Goal: Information Seeking & Learning: Find specific fact

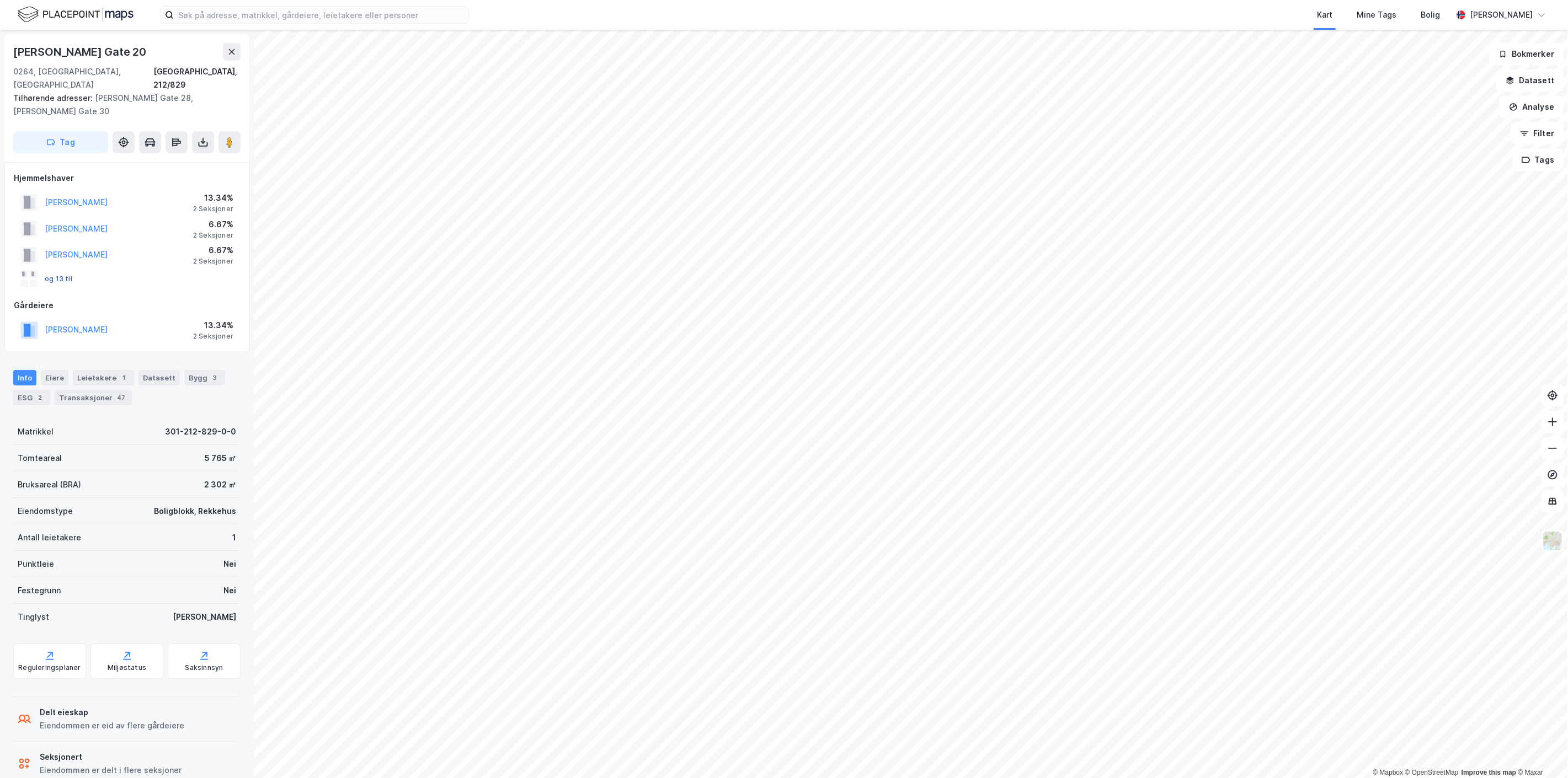
click at [0, 0] on button "og 13 til" at bounding box center [0, 0] width 0 height 0
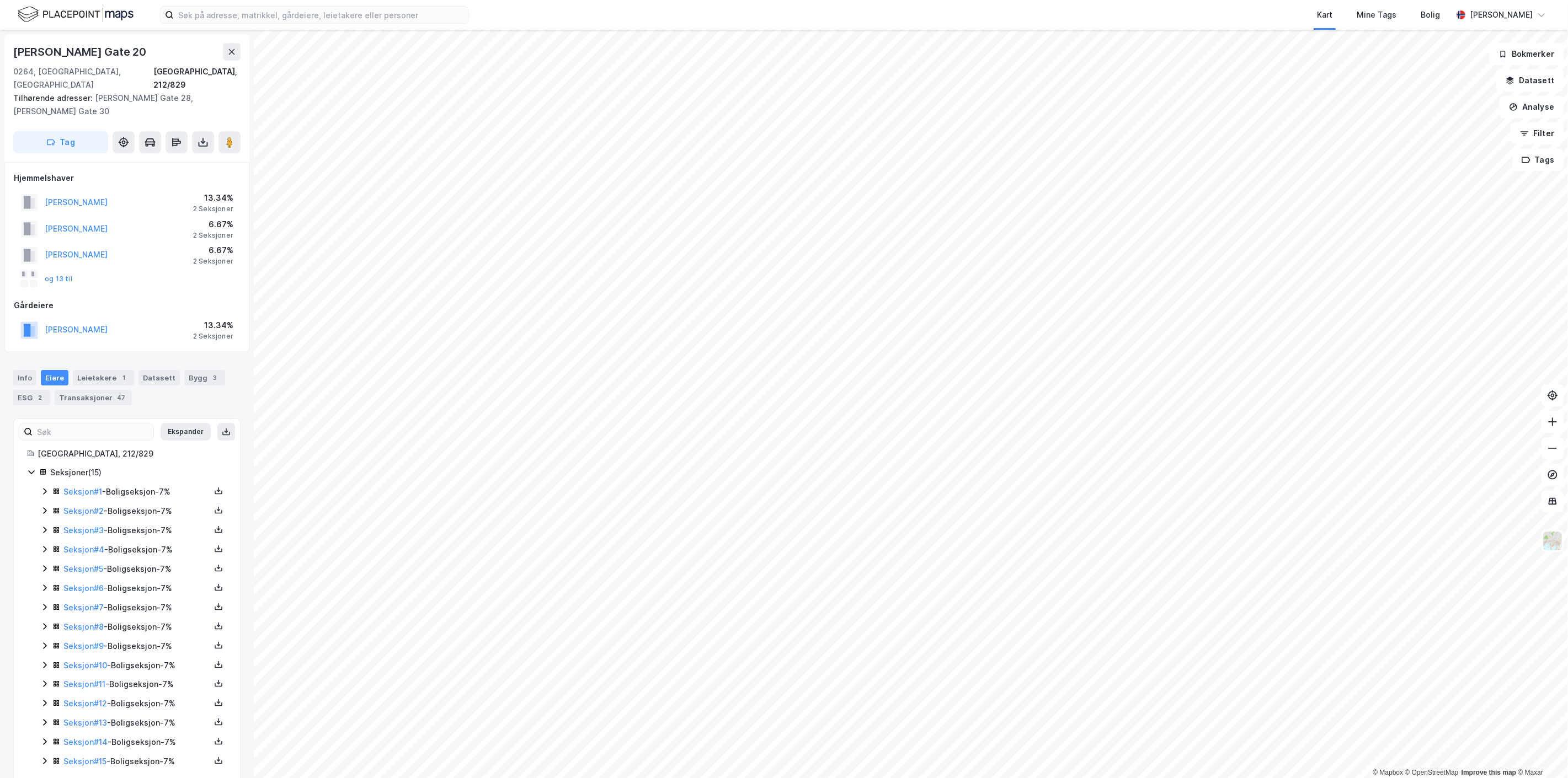
drag, startPoint x: 140, startPoint y: 188, endPoint x: 48, endPoint y: 195, distance: 92.3
click at [48, 195] on div "[PERSON_NAME] 13.34% 2 Seksjoner" at bounding box center [127, 202] width 226 height 26
copy button "[PERSON_NAME]"
click at [0, 0] on button "og 13 til" at bounding box center [0, 0] width 0 height 0
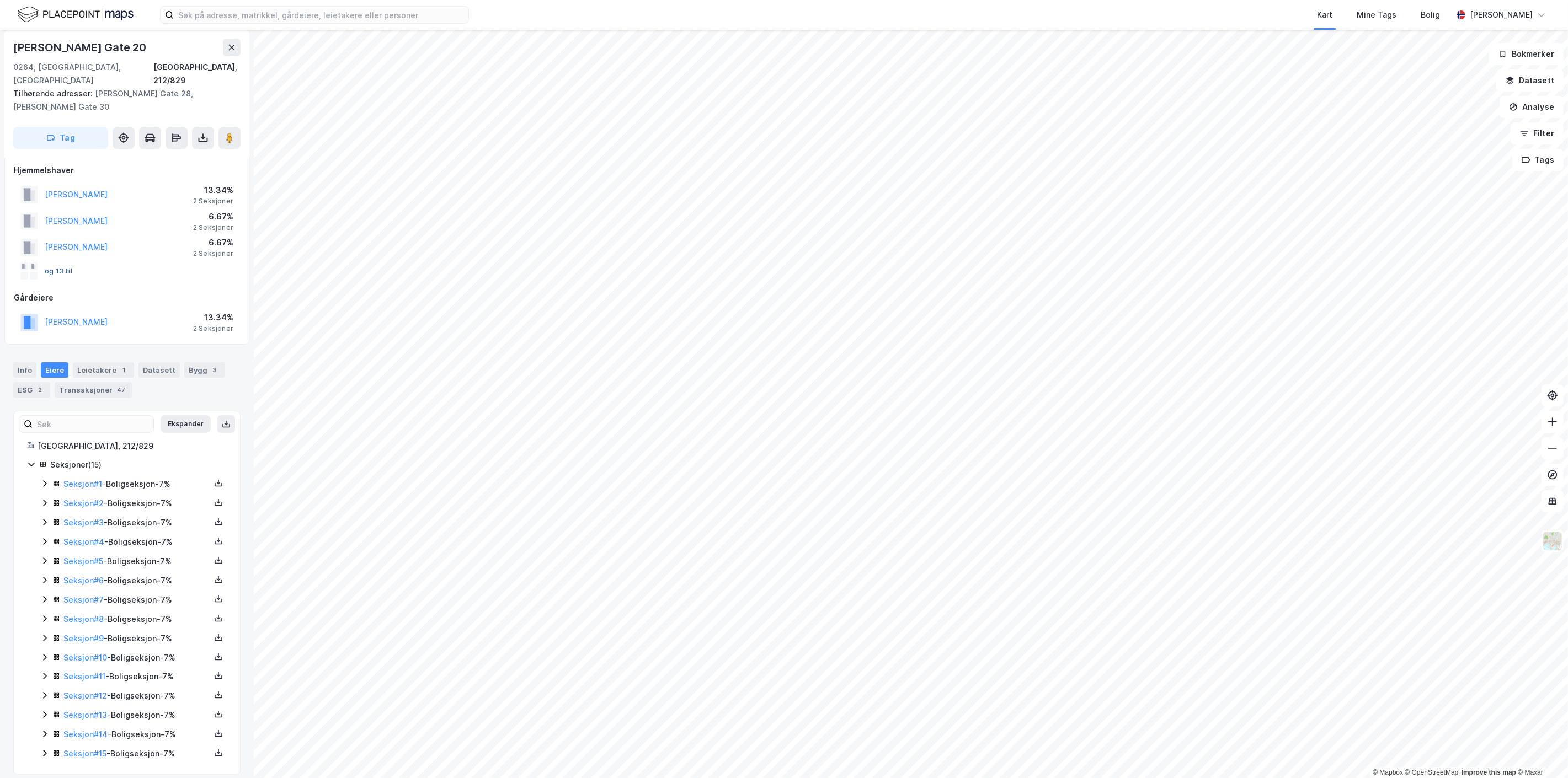
click at [0, 0] on button "og 13 til" at bounding box center [0, 0] width 0 height 0
click at [137, 261] on div "og 13 til" at bounding box center [127, 272] width 226 height 22
click at [0, 0] on button "og 13 til" at bounding box center [0, 0] width 0 height 0
click at [30, 262] on rect at bounding box center [34, 266] width 9 height 9
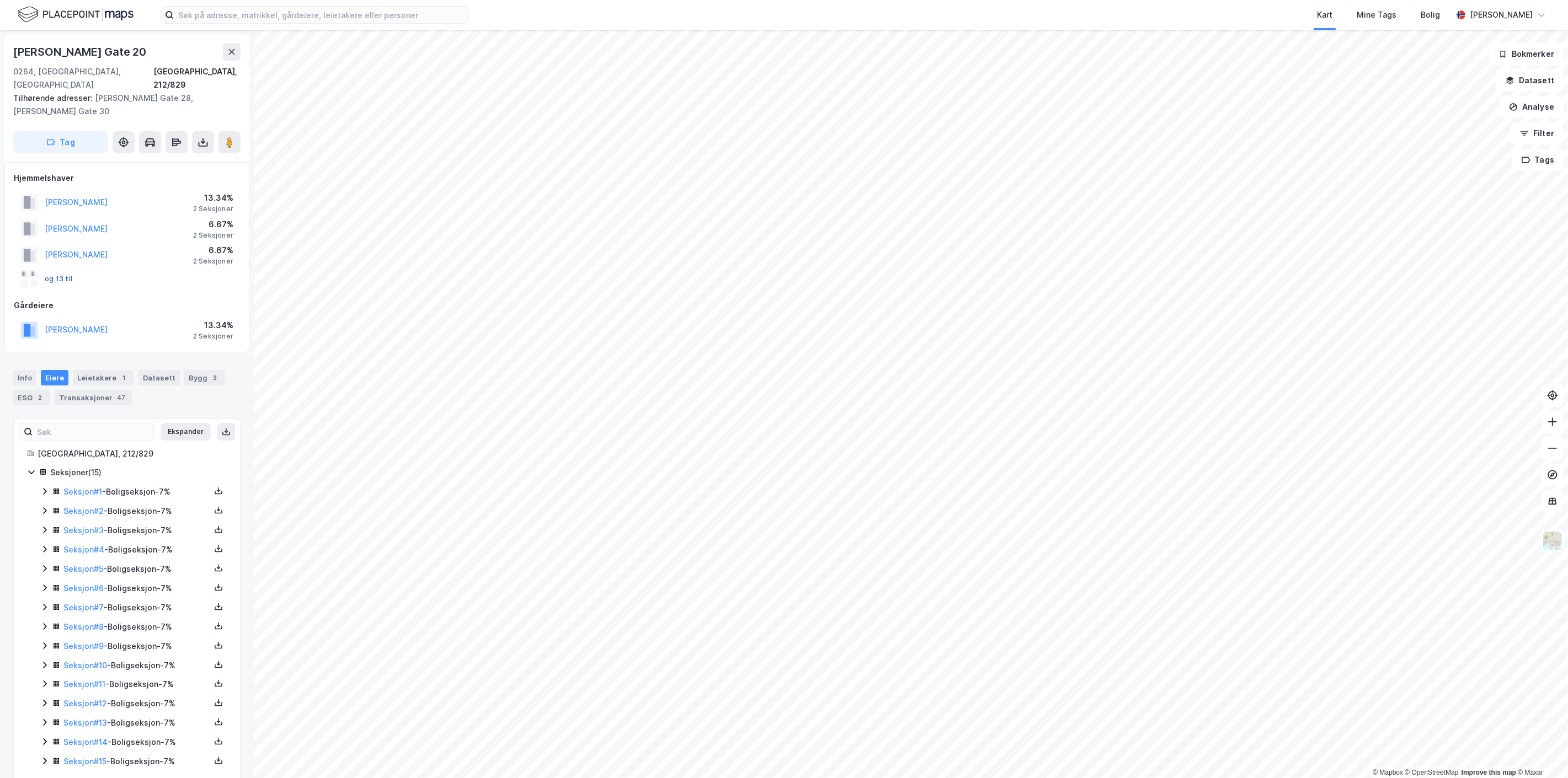
click at [0, 0] on button "og 13 til" at bounding box center [0, 0] width 0 height 0
click at [43, 480] on icon at bounding box center [45, 484] width 9 height 9
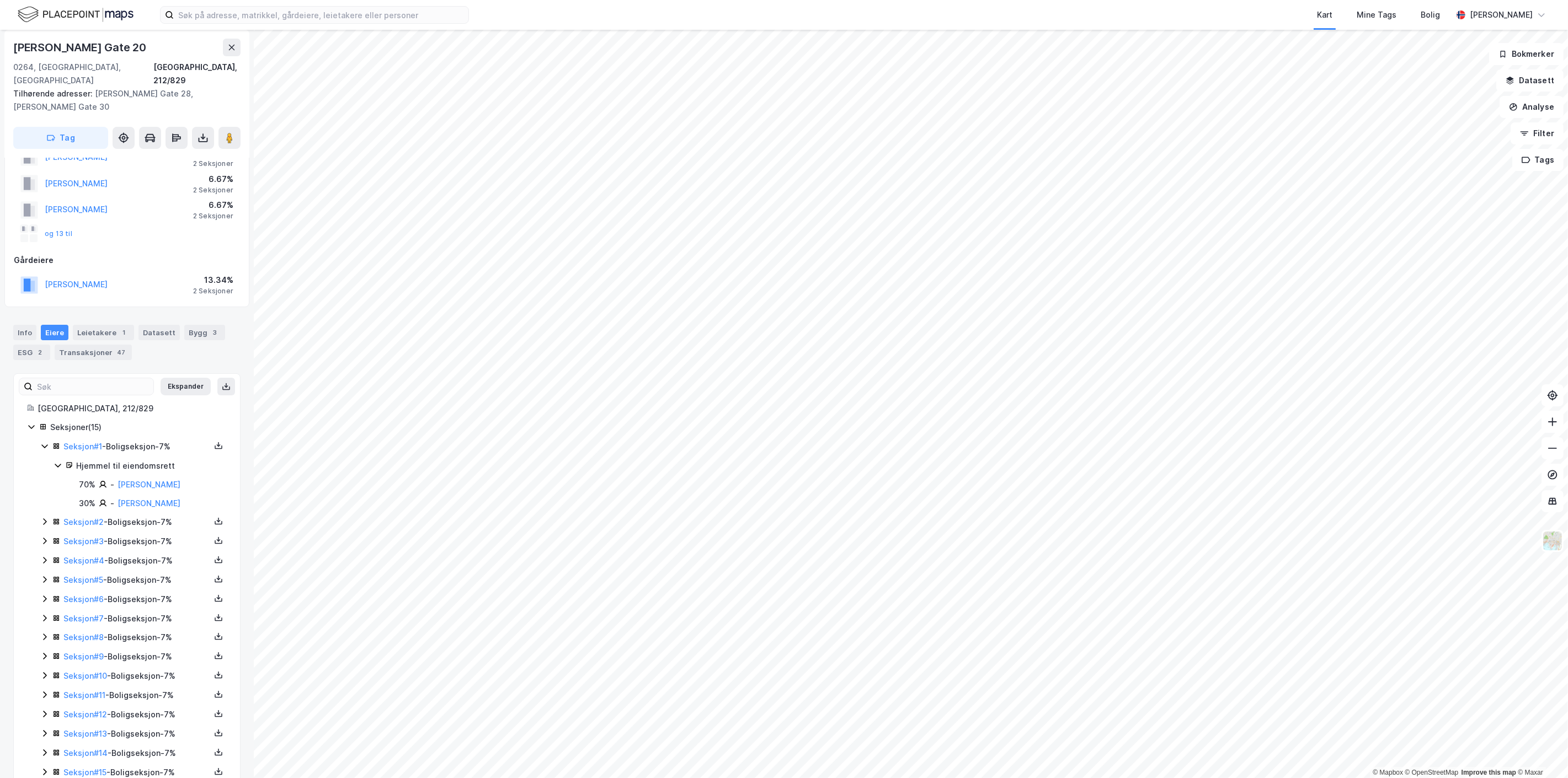
scroll to position [63, 0]
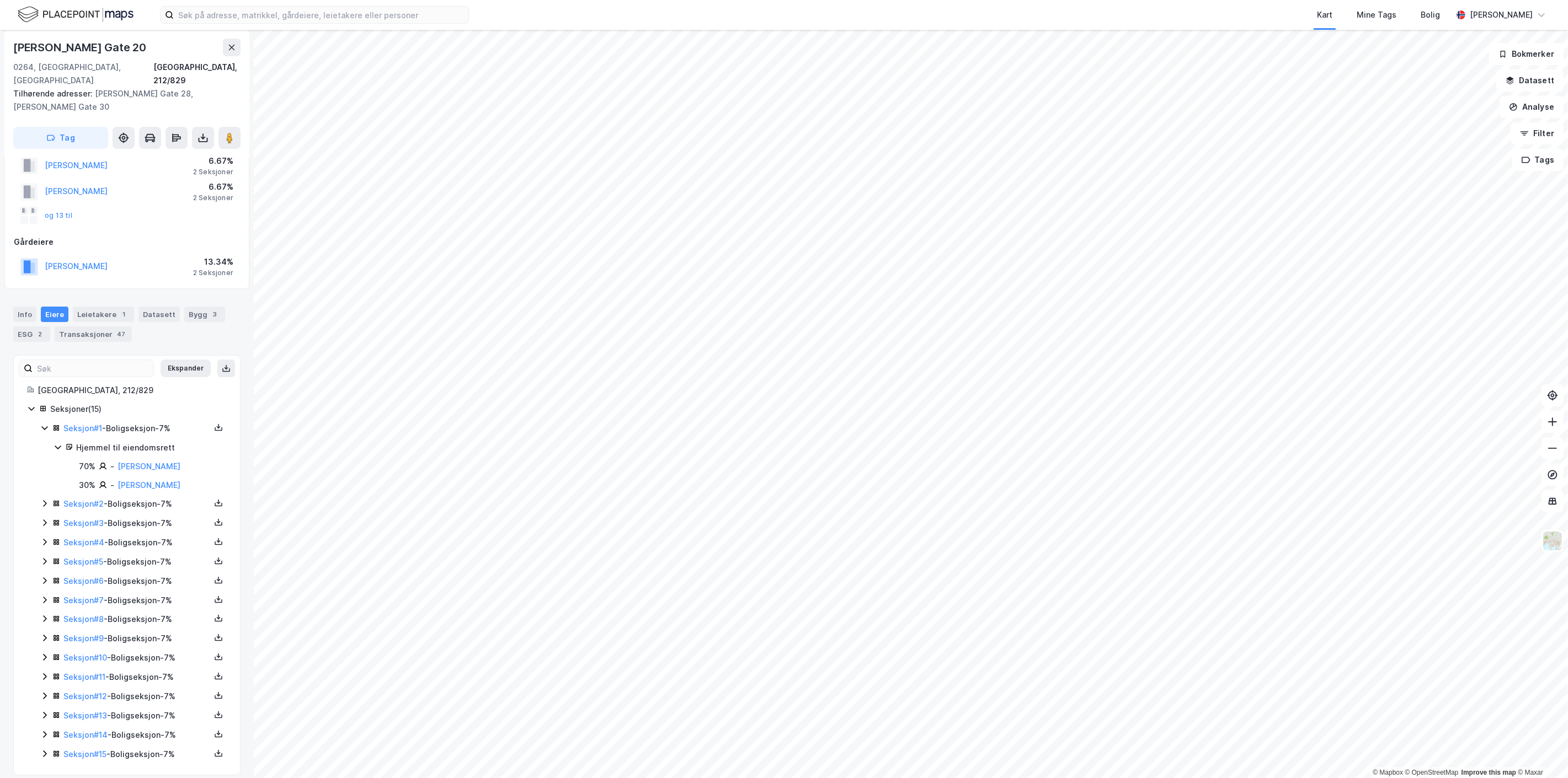
click at [46, 500] on icon at bounding box center [45, 503] width 3 height 7
click at [42, 556] on icon at bounding box center [45, 560] width 9 height 9
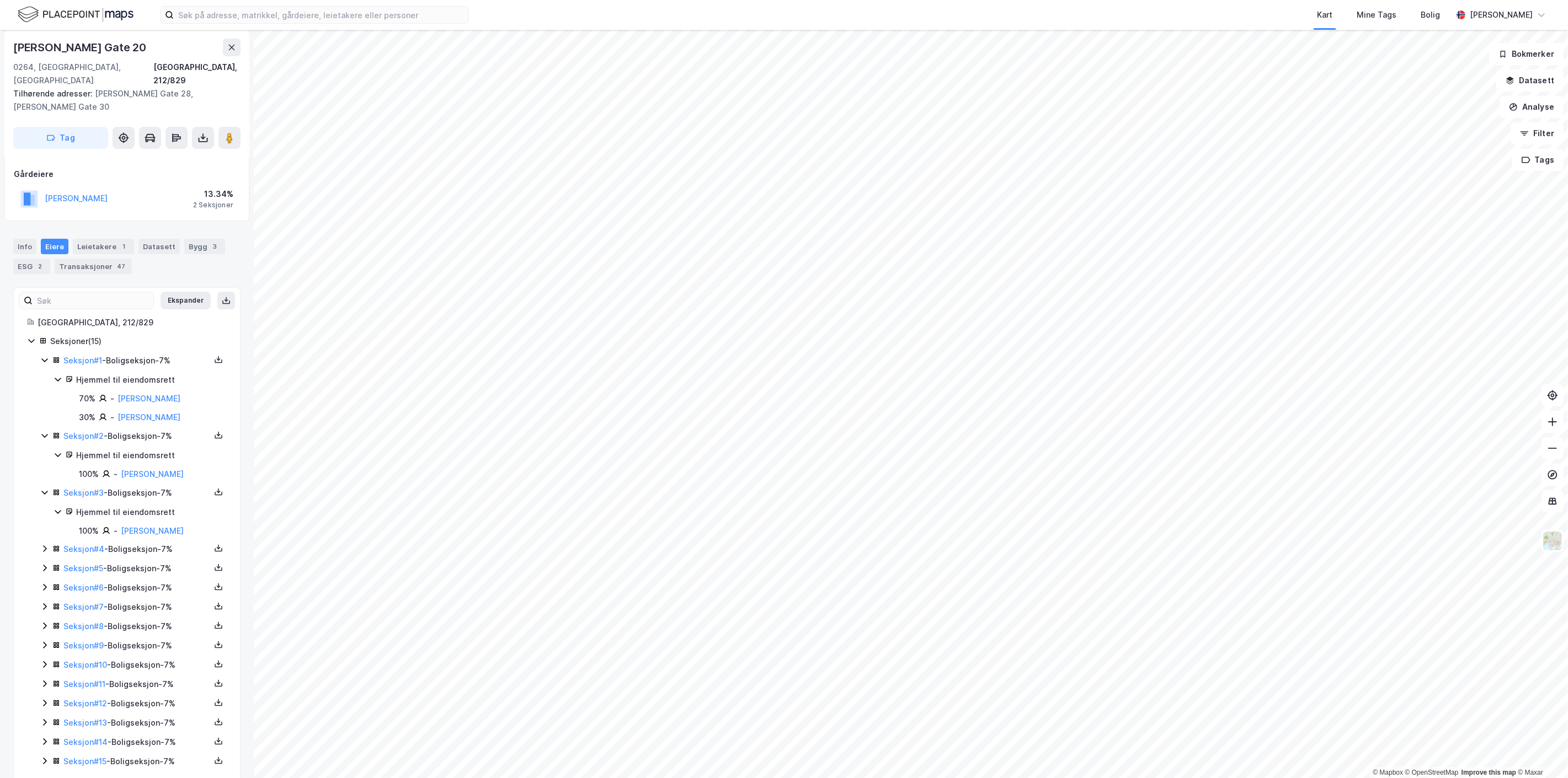
scroll to position [139, 0]
click at [46, 536] on icon at bounding box center [45, 541] width 9 height 9
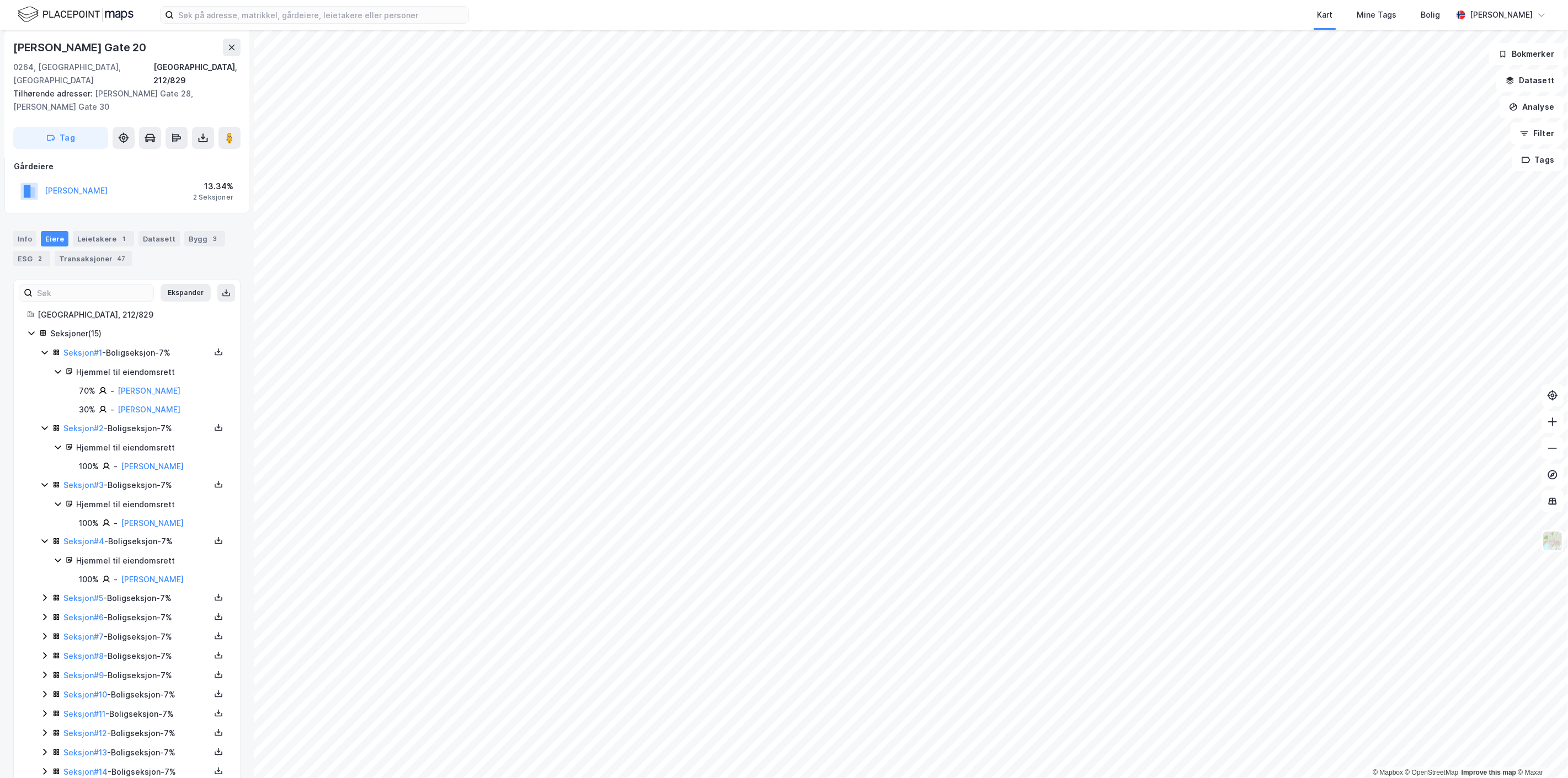
scroll to position [176, 0]
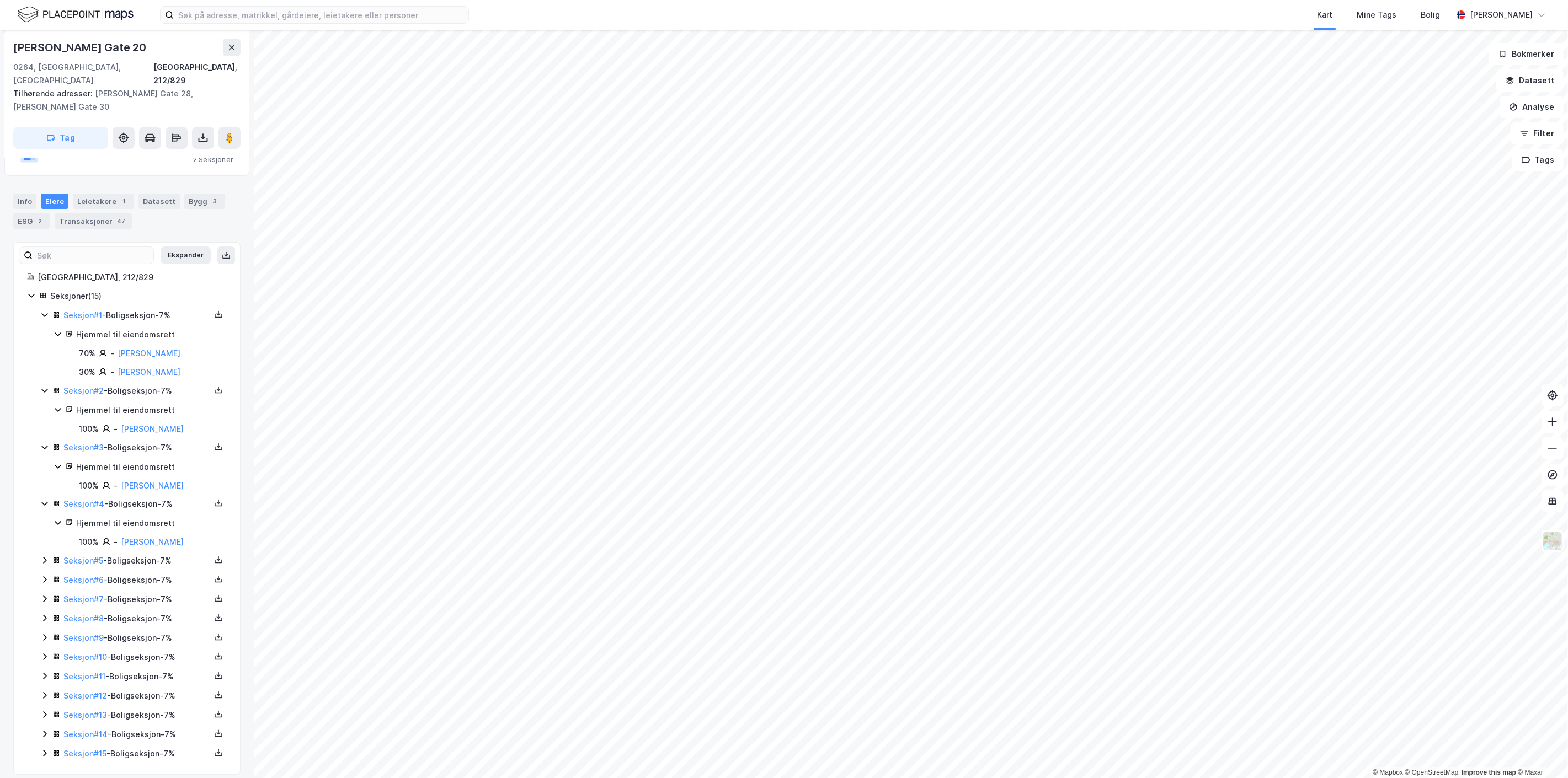
click at [42, 556] on icon at bounding box center [45, 560] width 9 height 9
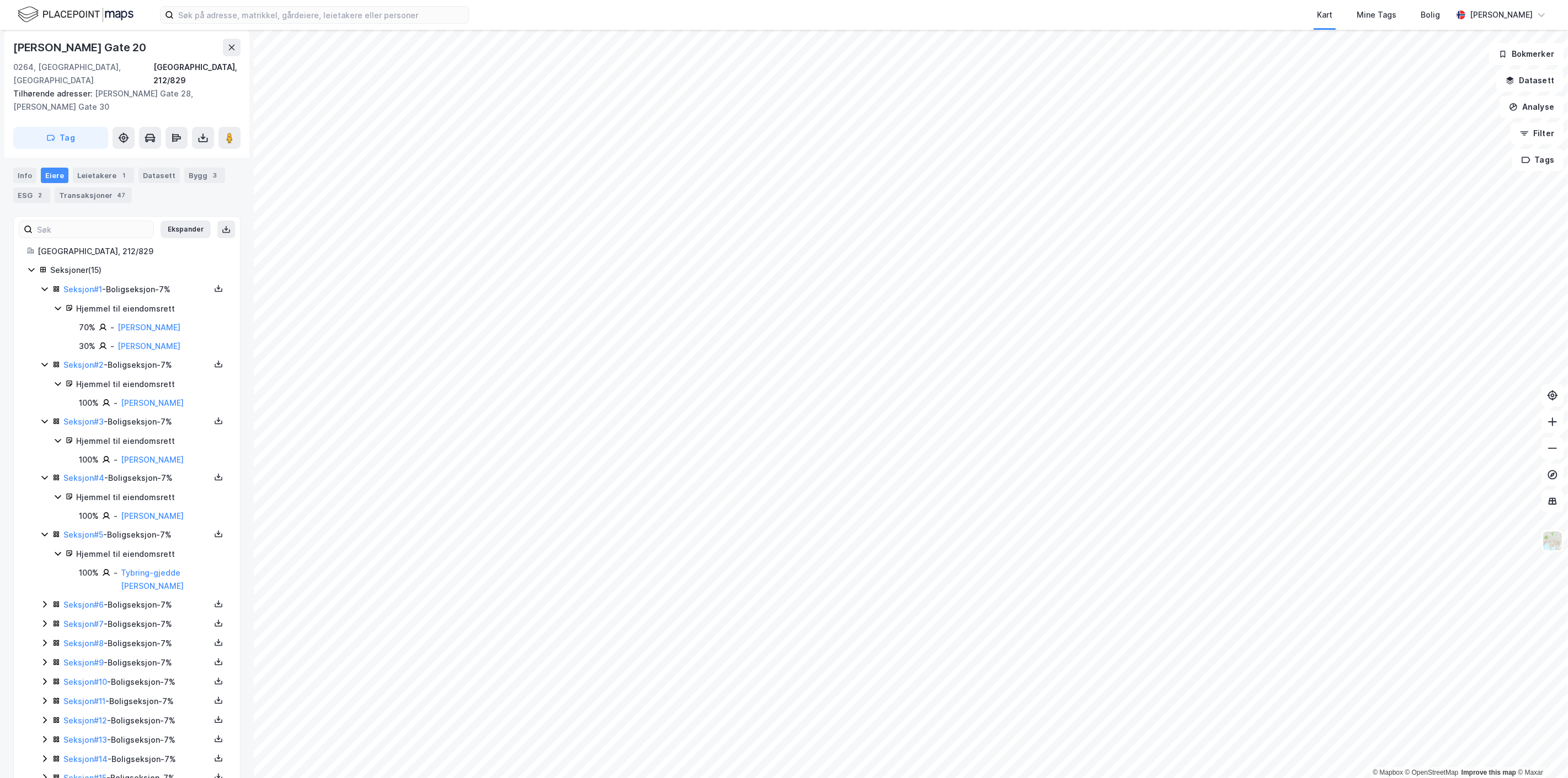
scroll to position [214, 0]
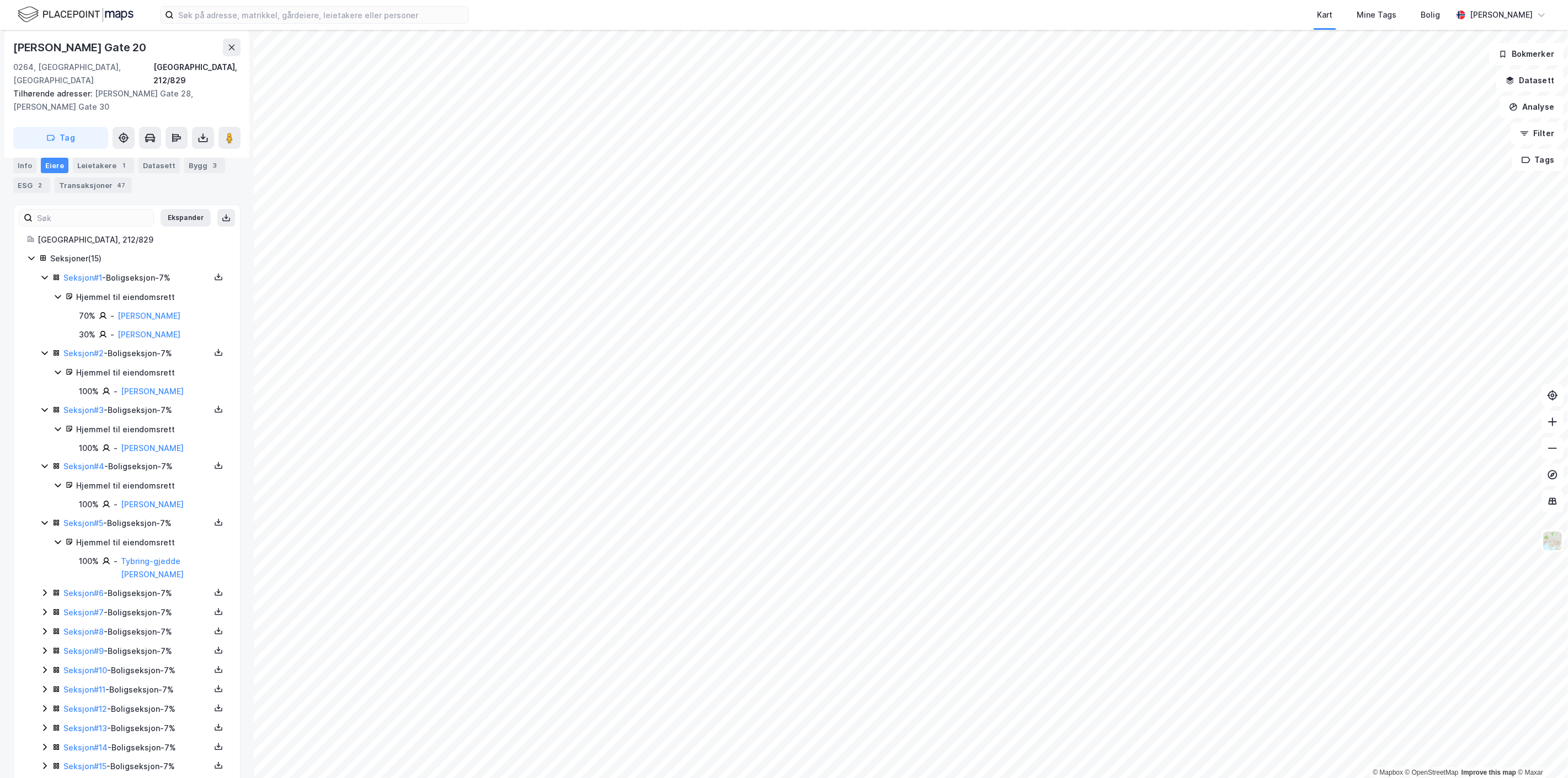
click at [42, 588] on icon at bounding box center [45, 593] width 9 height 9
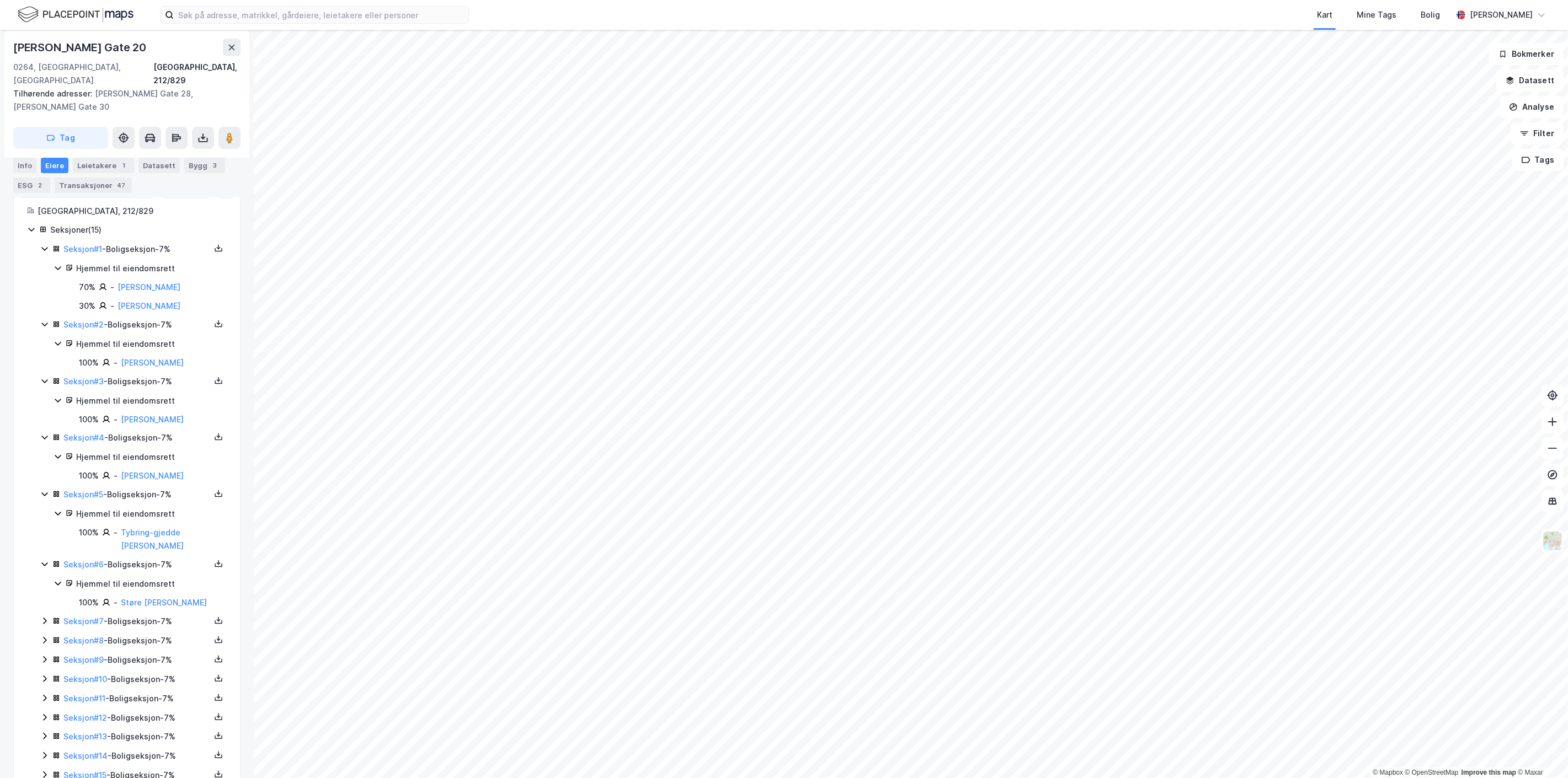
scroll to position [251, 0]
click at [48, 608] on icon at bounding box center [45, 612] width 9 height 9
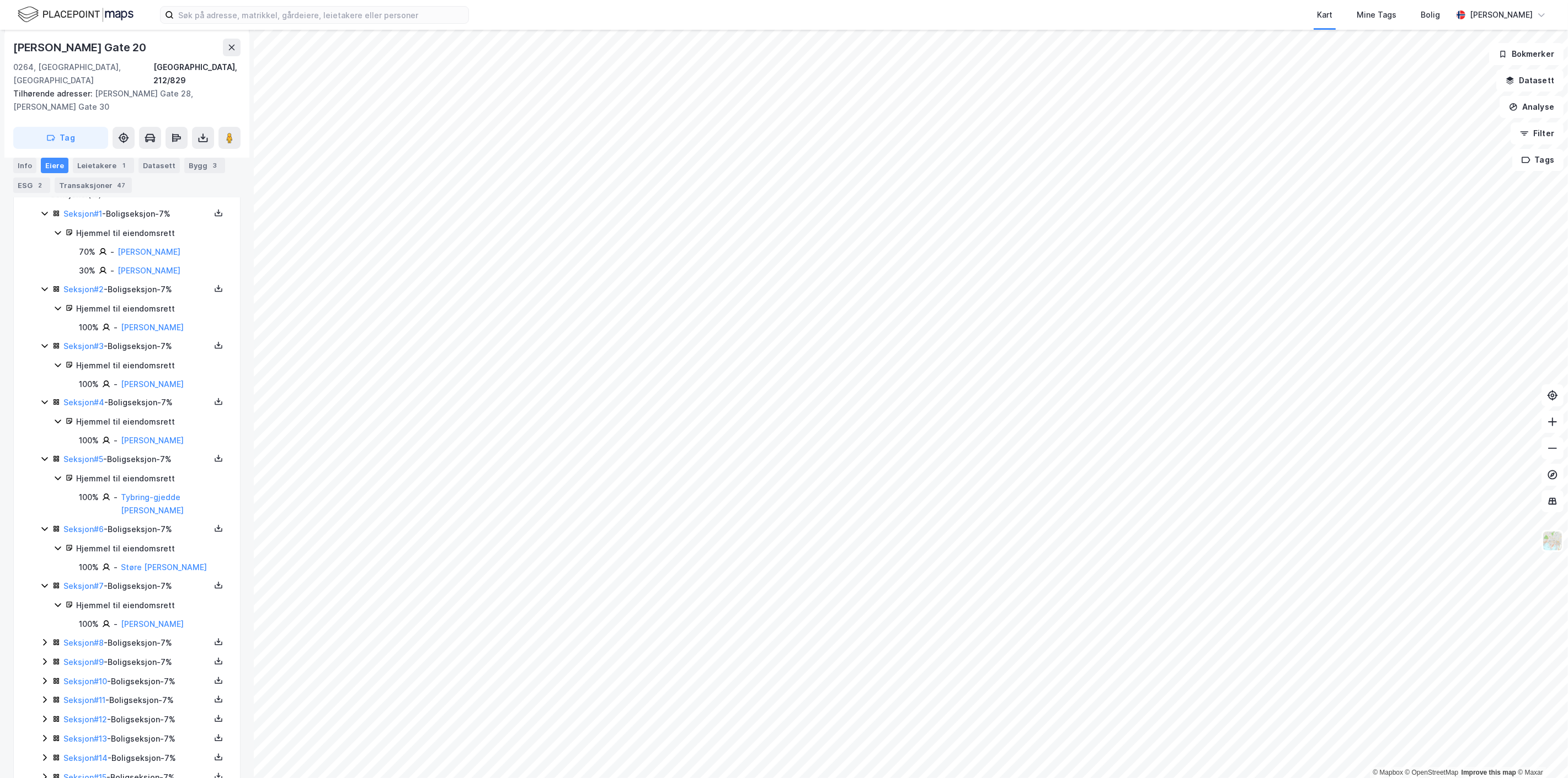
scroll to position [290, 0]
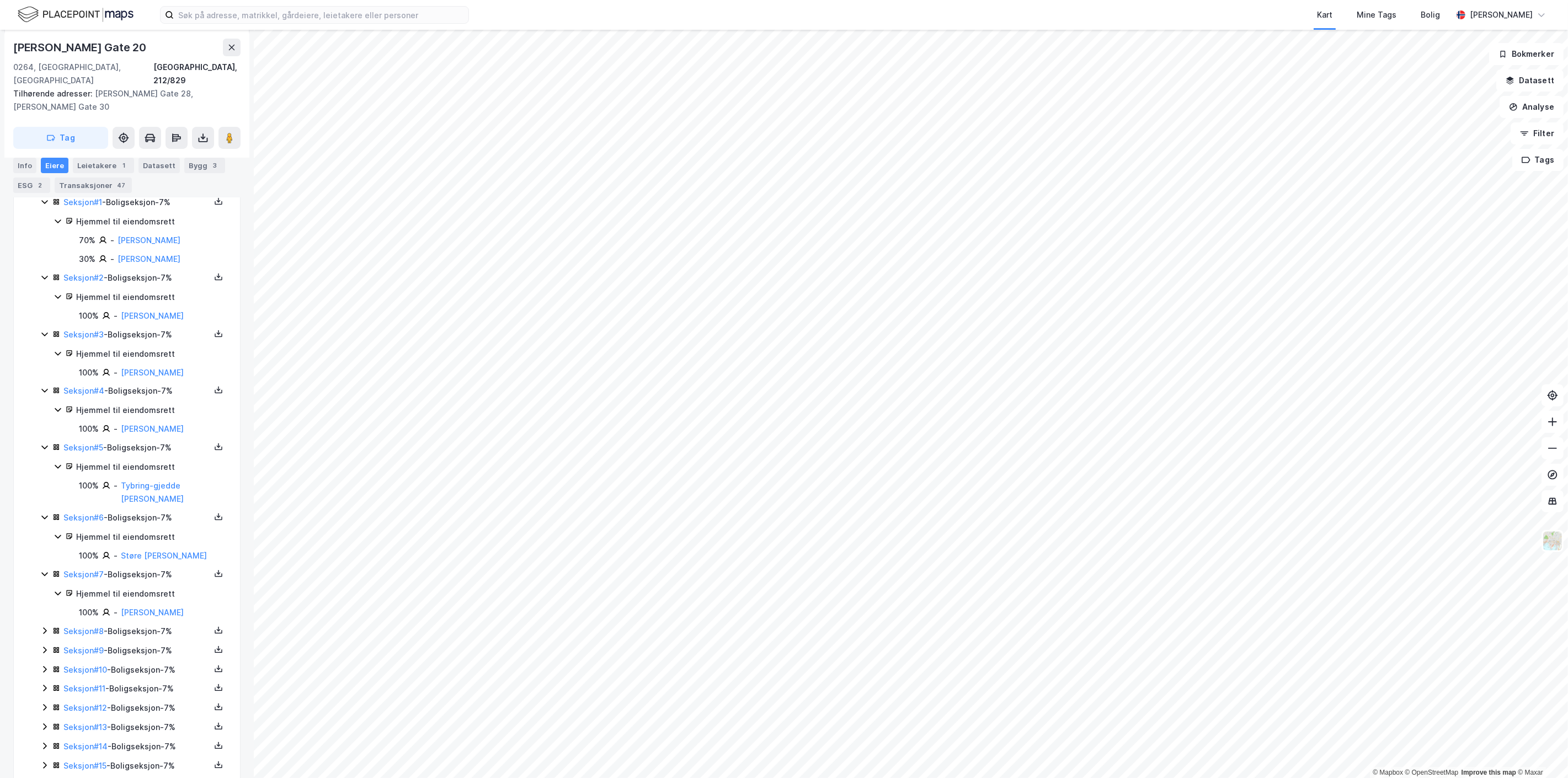
click at [48, 627] on icon at bounding box center [45, 631] width 9 height 9
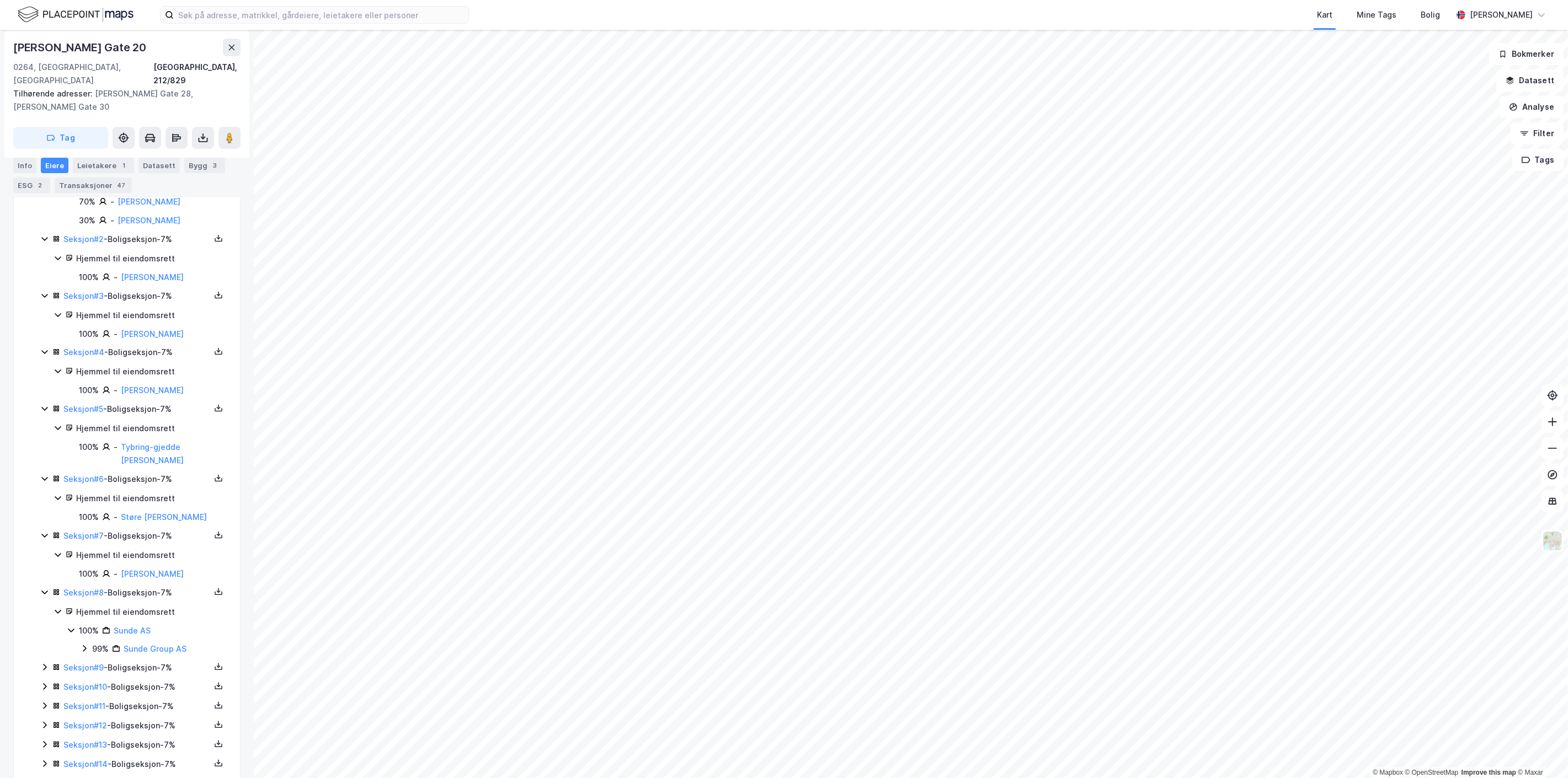
scroll to position [345, 0]
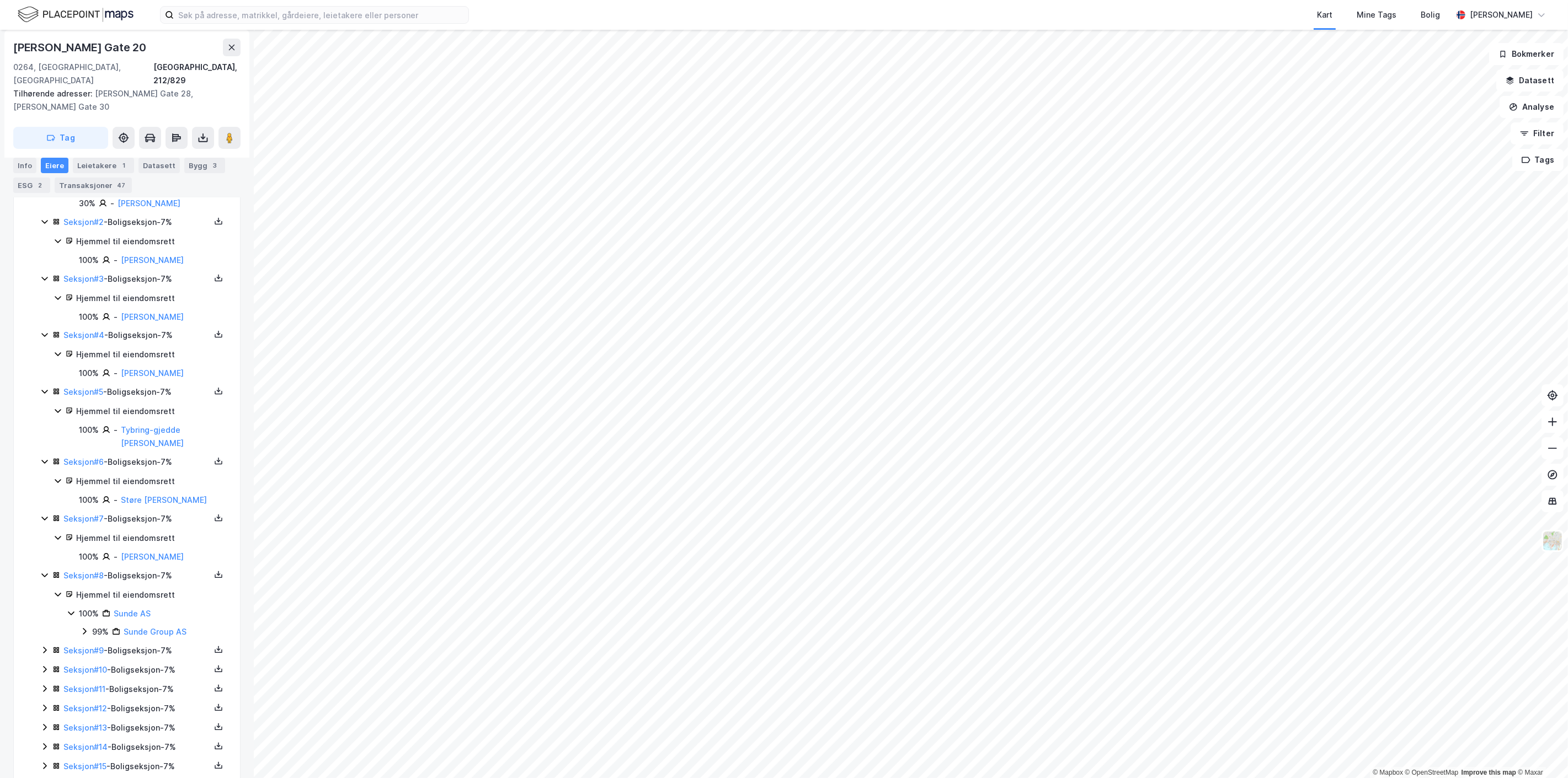
click at [44, 646] on icon at bounding box center [45, 650] width 9 height 9
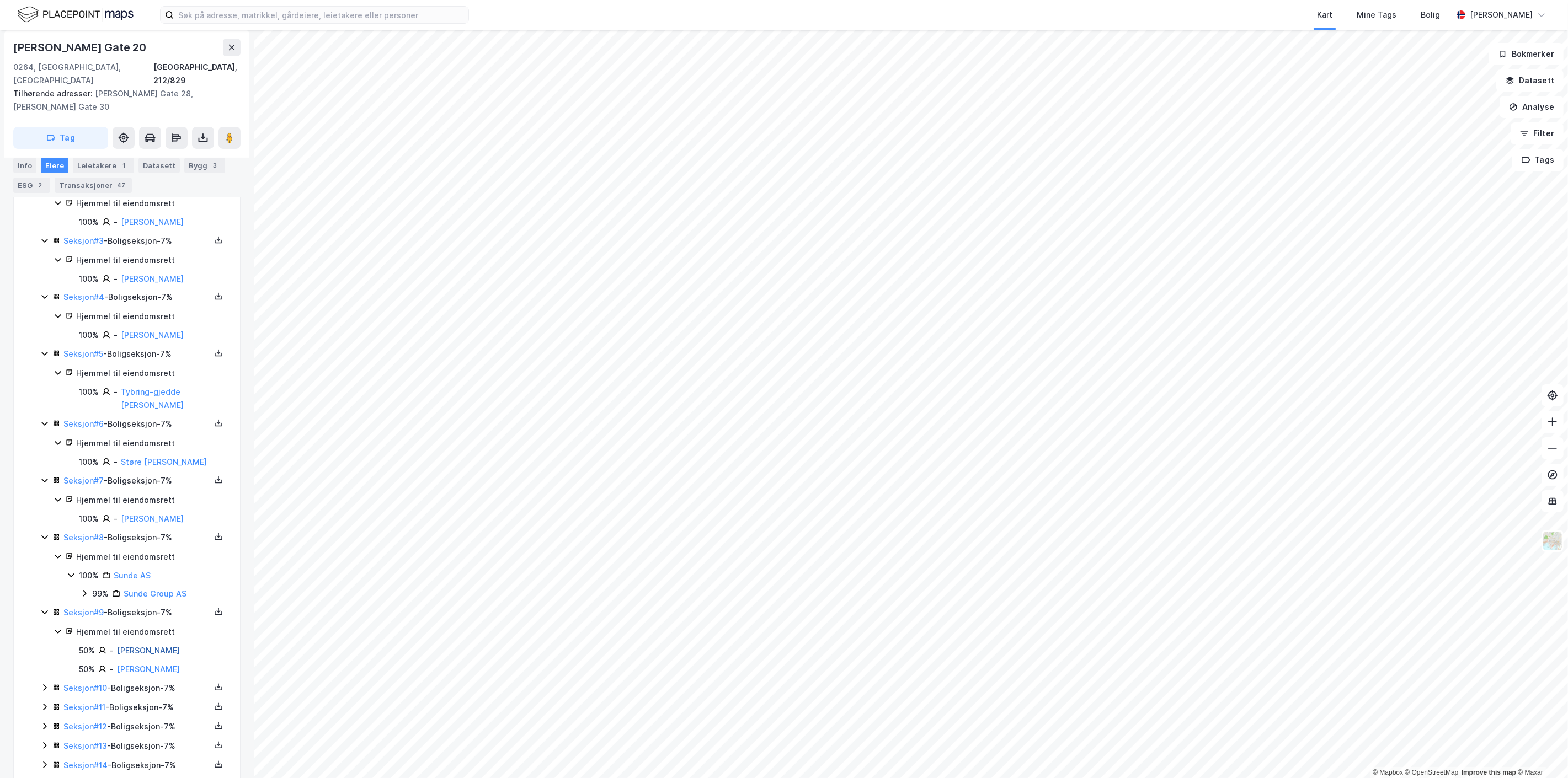
scroll to position [402, 0]
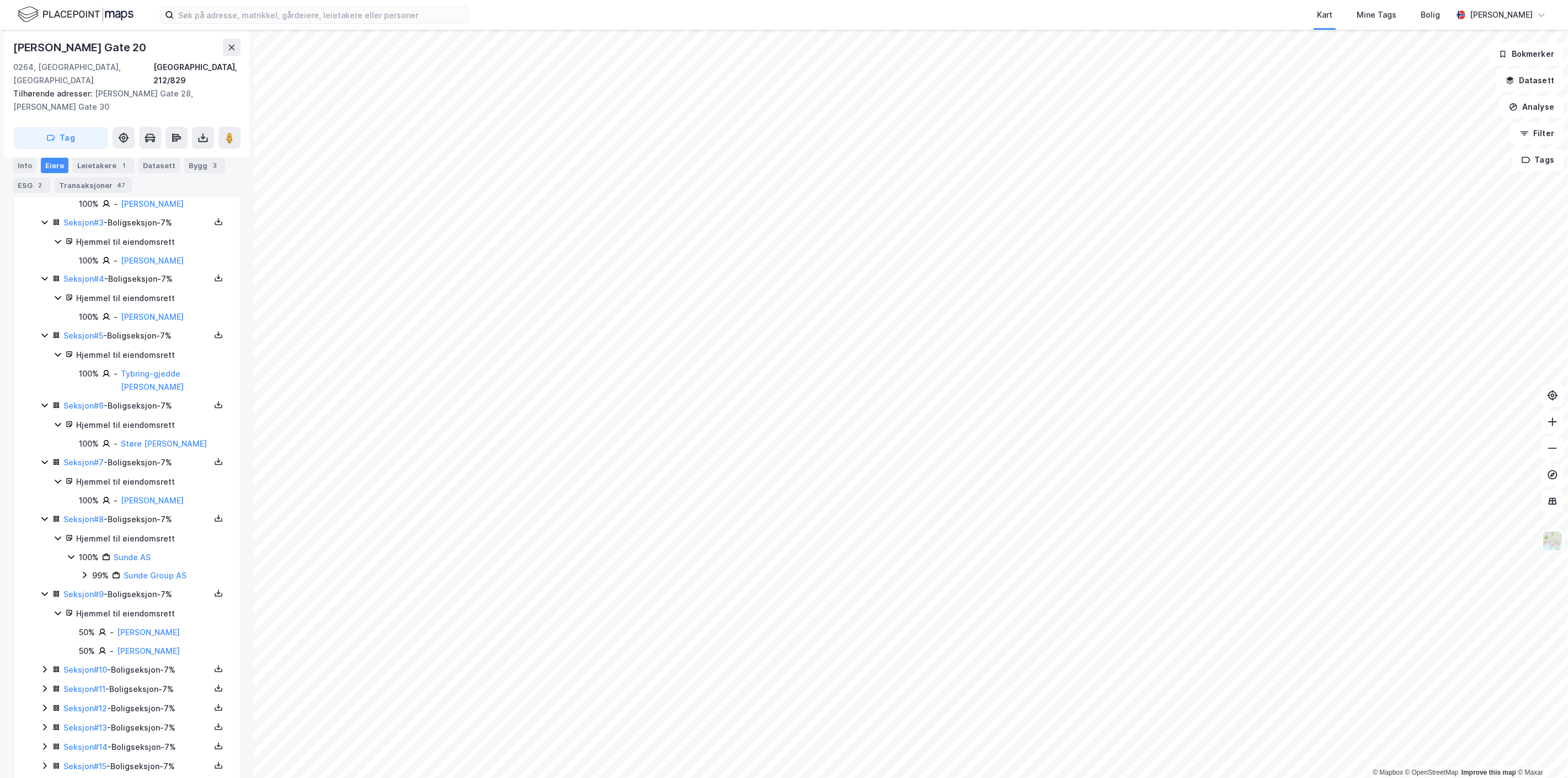
click at [44, 665] on icon at bounding box center [45, 669] width 9 height 9
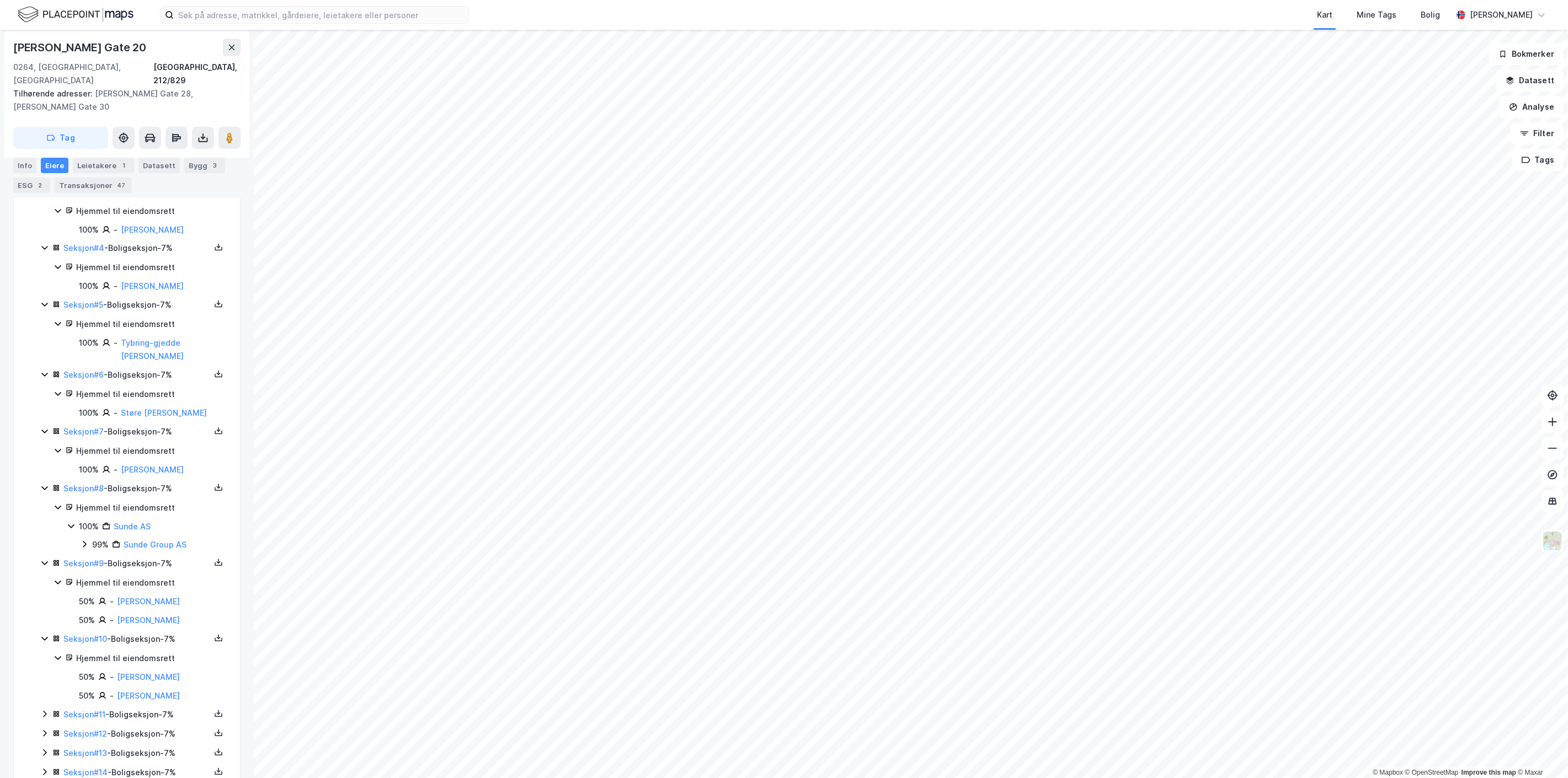
scroll to position [458, 0]
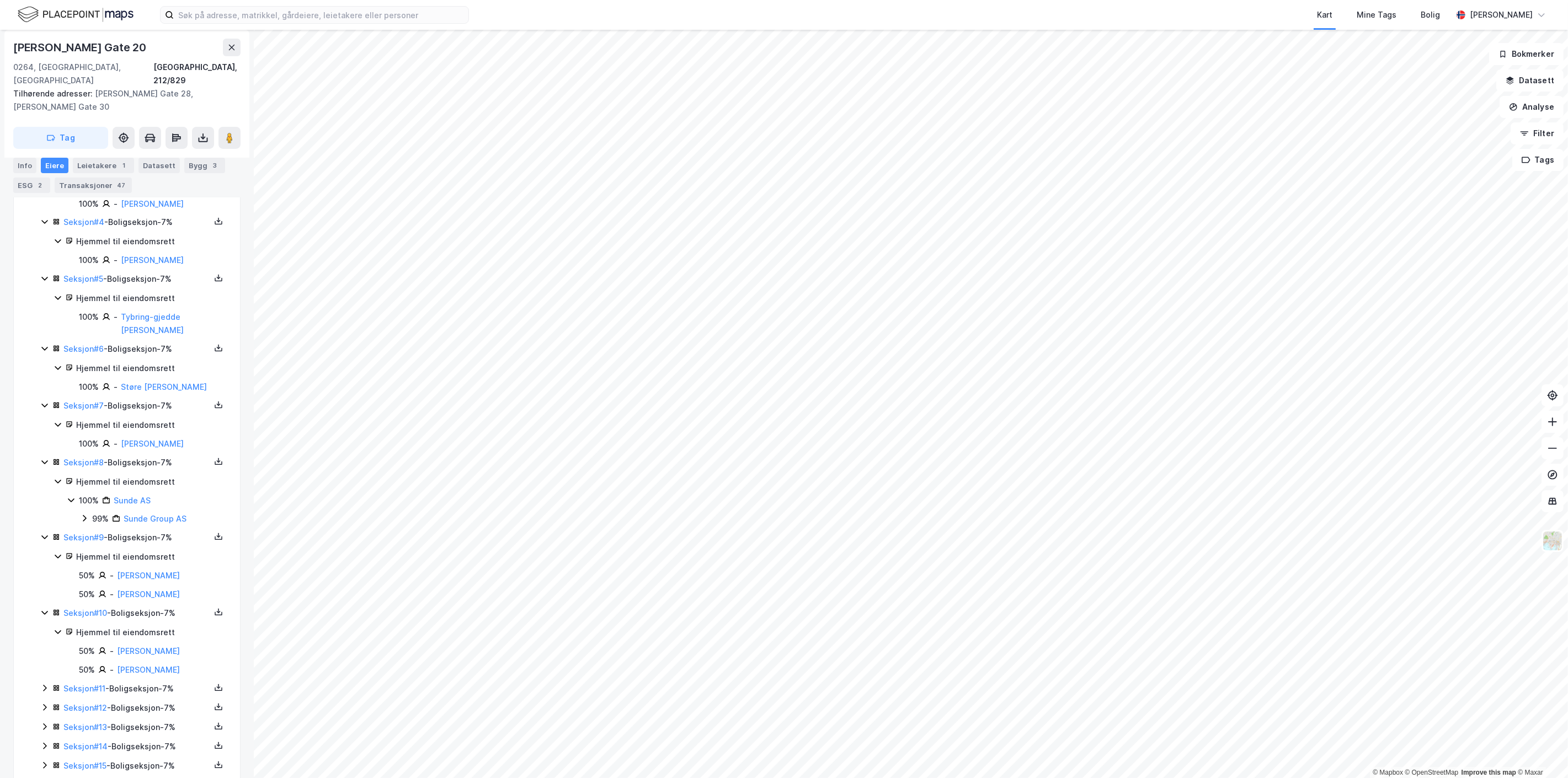
click at [46, 684] on icon at bounding box center [45, 688] width 9 height 9
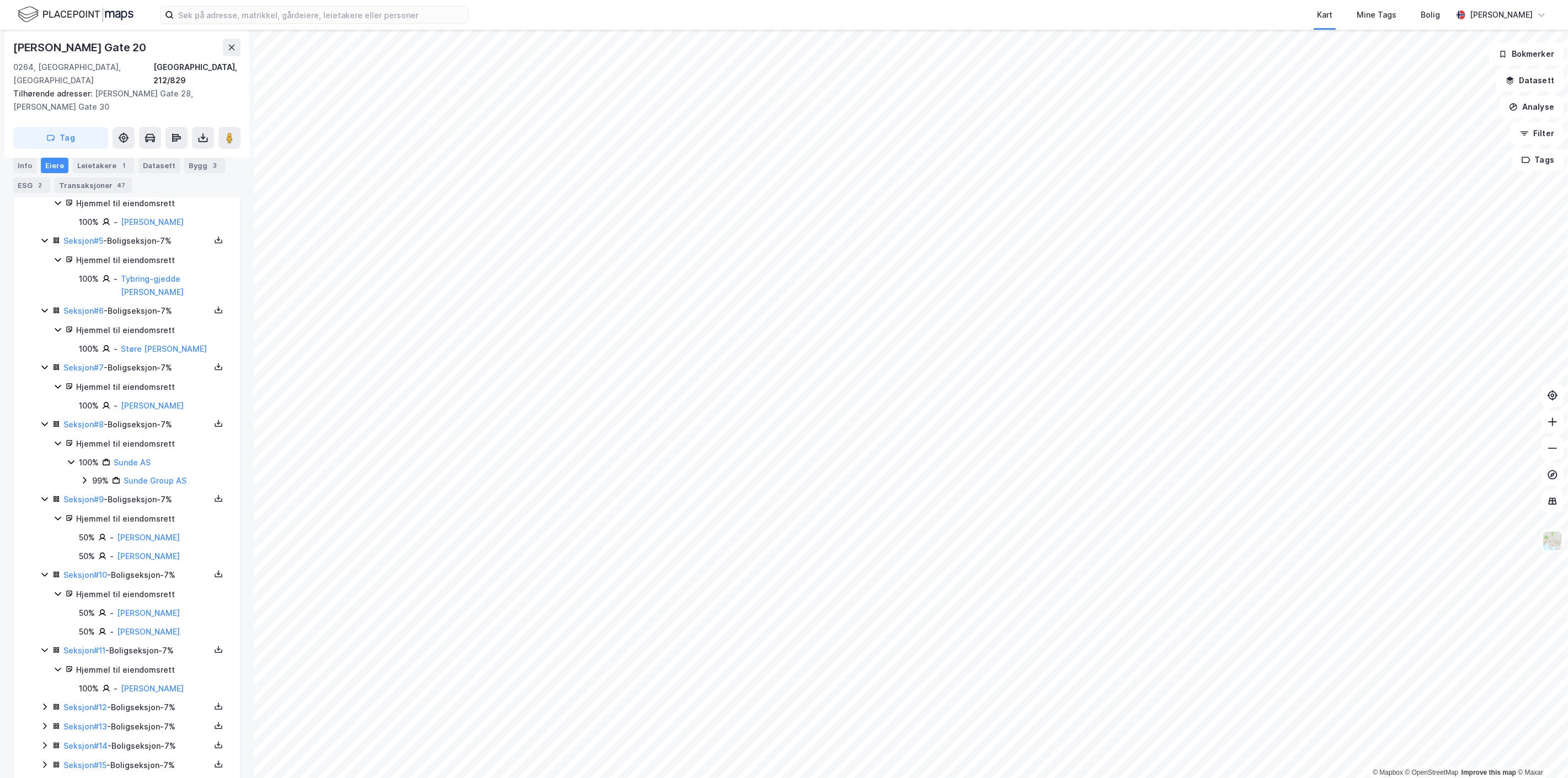
click at [42, 703] on icon at bounding box center [45, 707] width 9 height 9
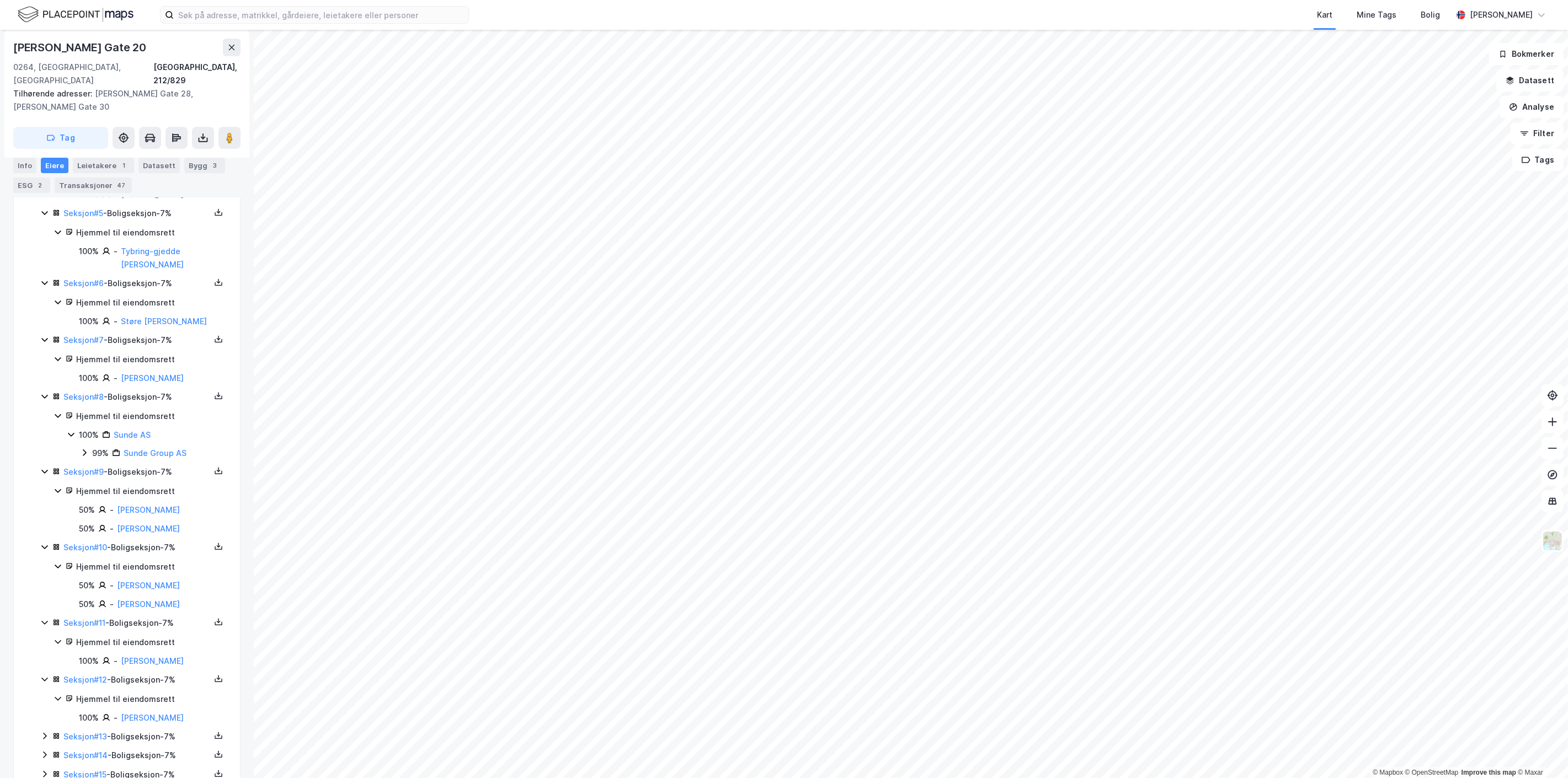
scroll to position [533, 0]
click at [49, 722] on icon at bounding box center [45, 727] width 9 height 9
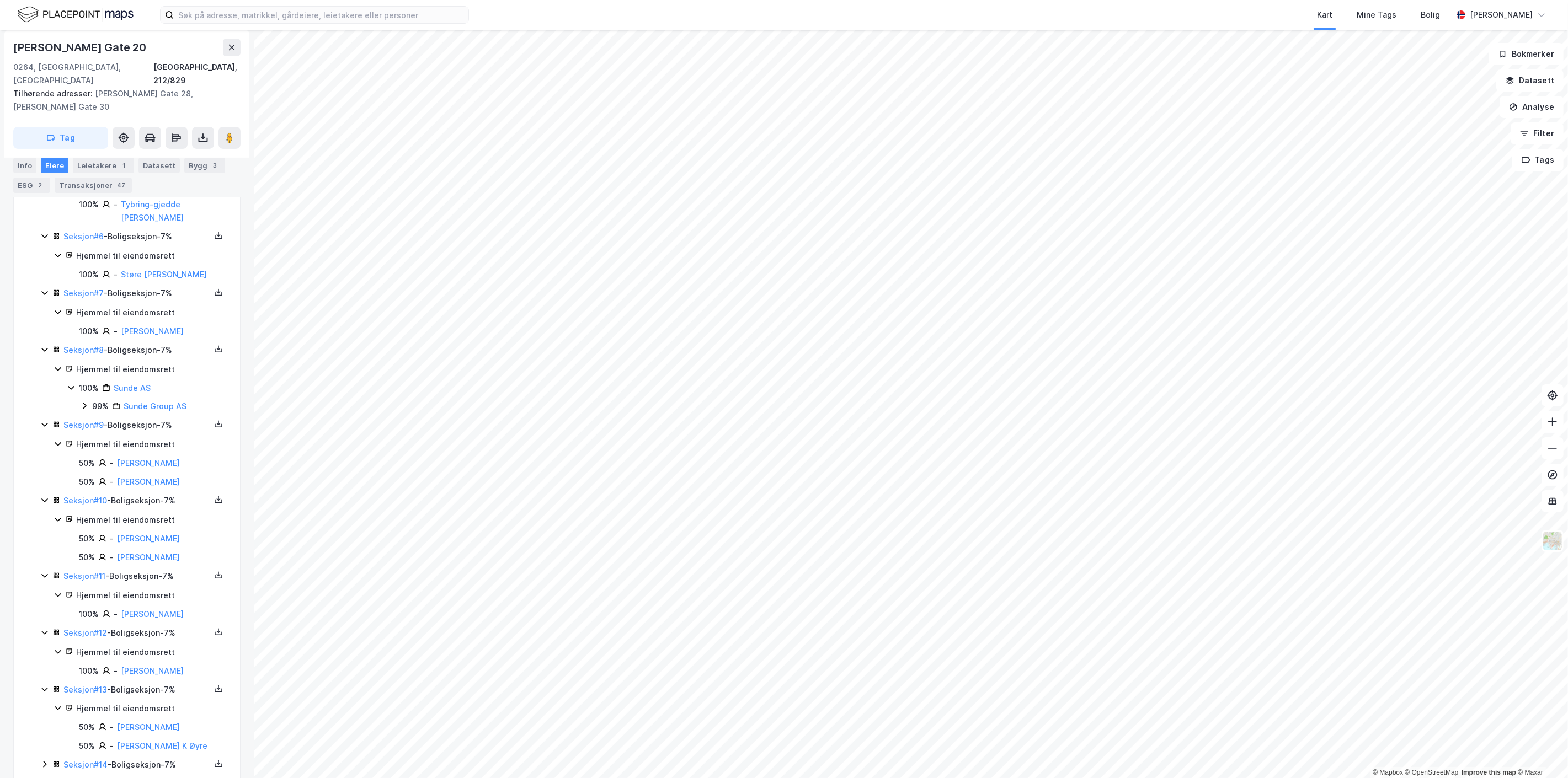
scroll to position [590, 0]
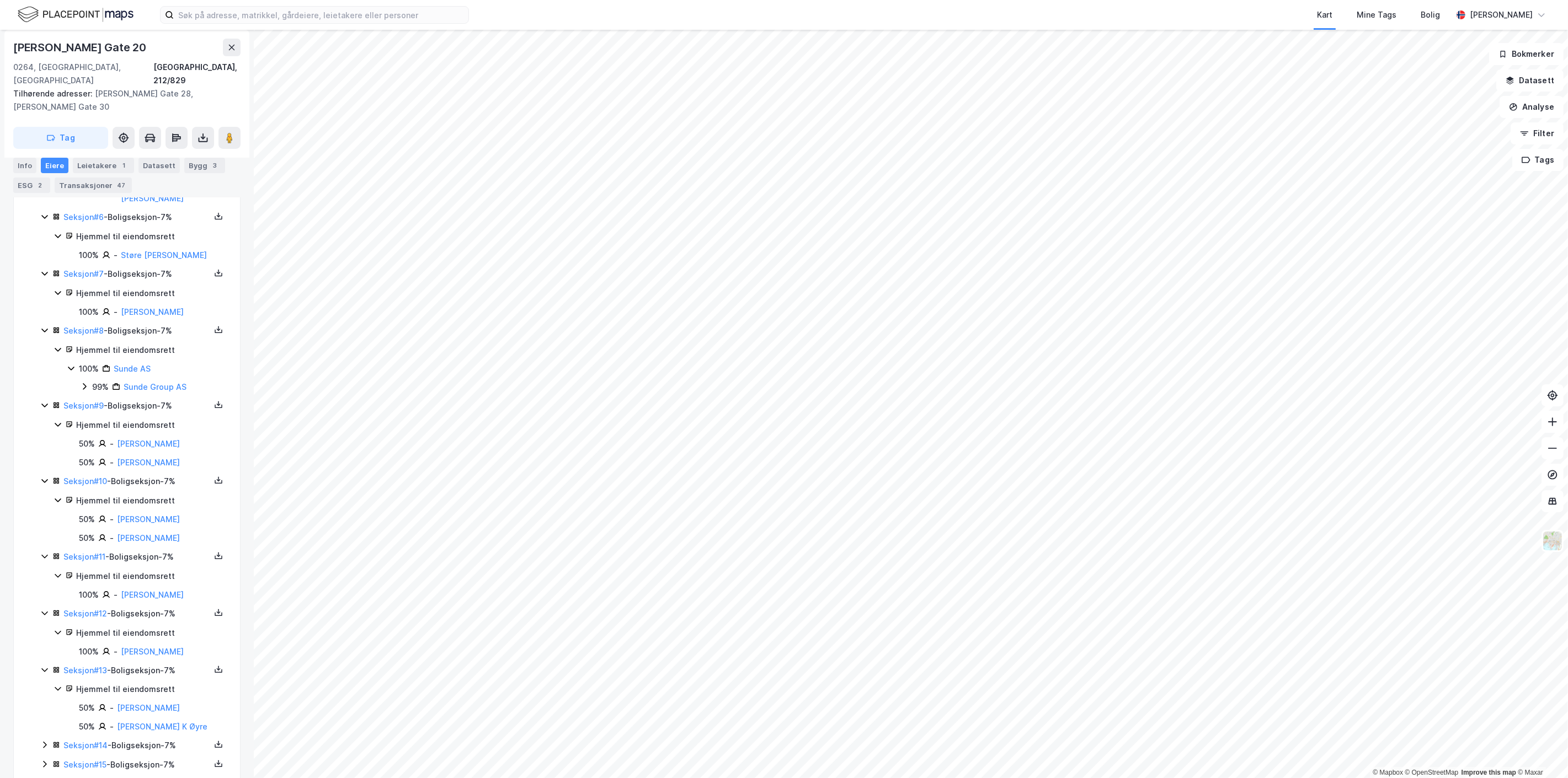
click at [46, 741] on icon at bounding box center [45, 745] width 9 height 9
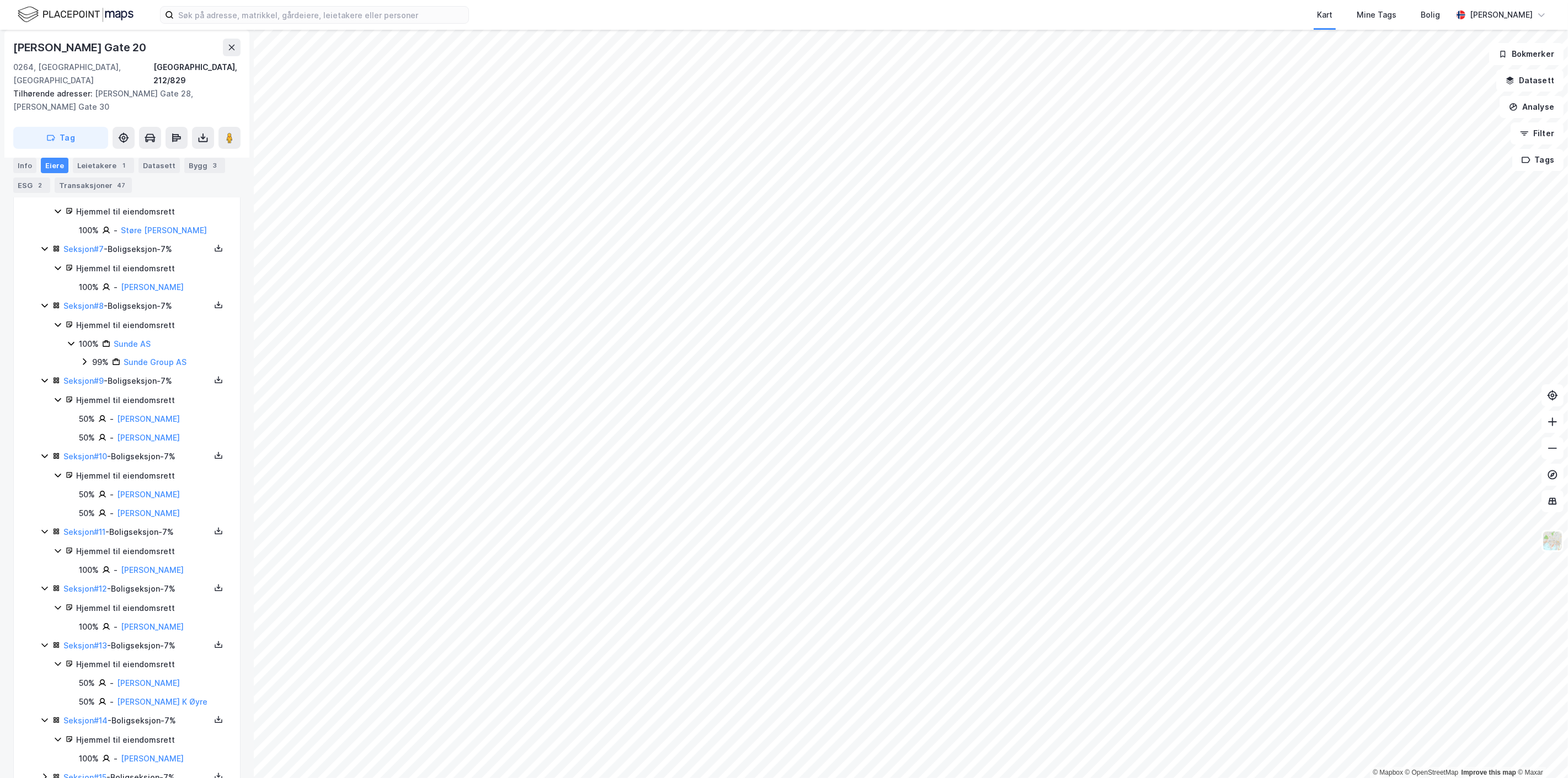
scroll to position [627, 0]
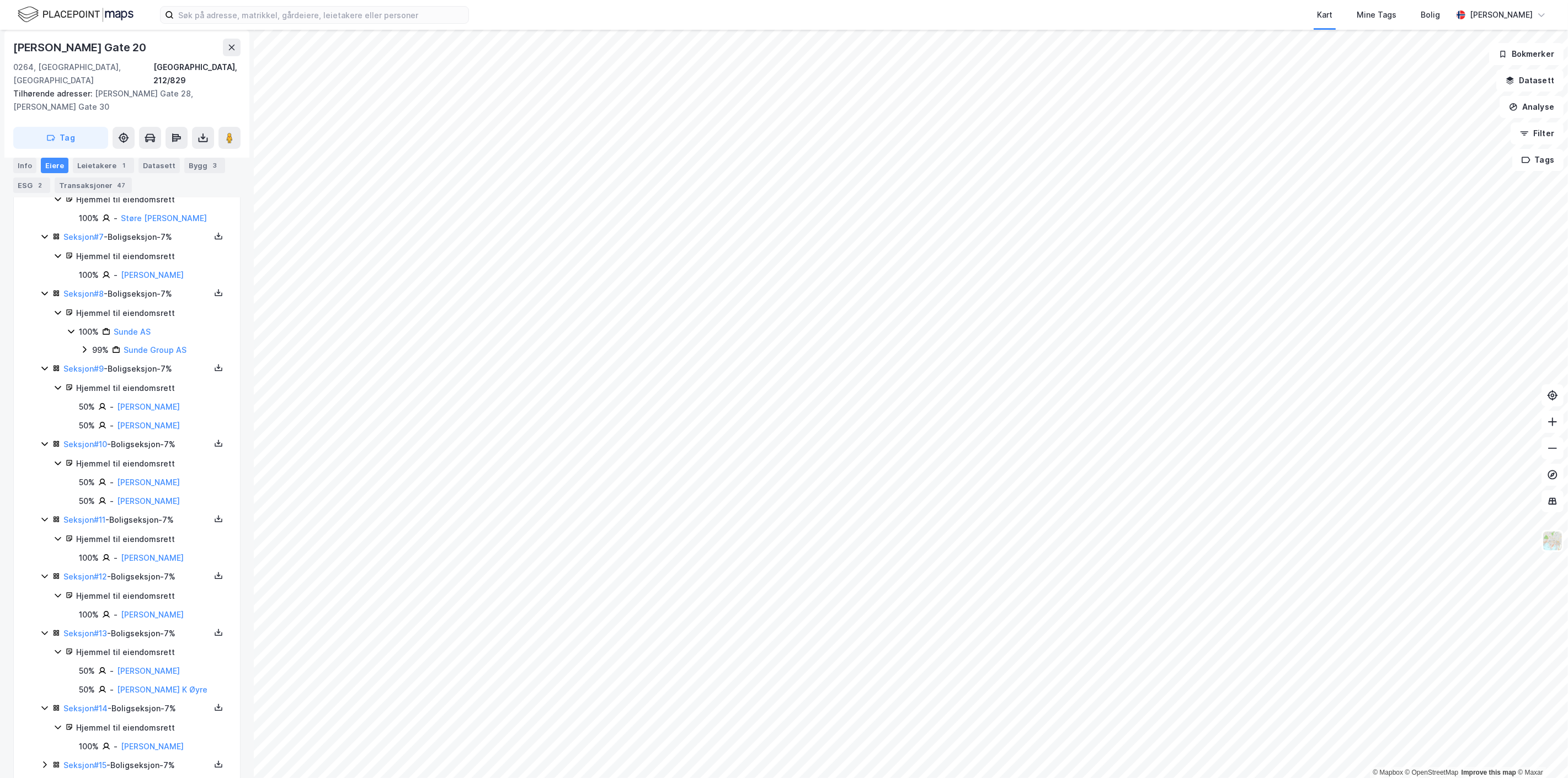
click at [43, 760] on icon at bounding box center [45, 765] width 9 height 9
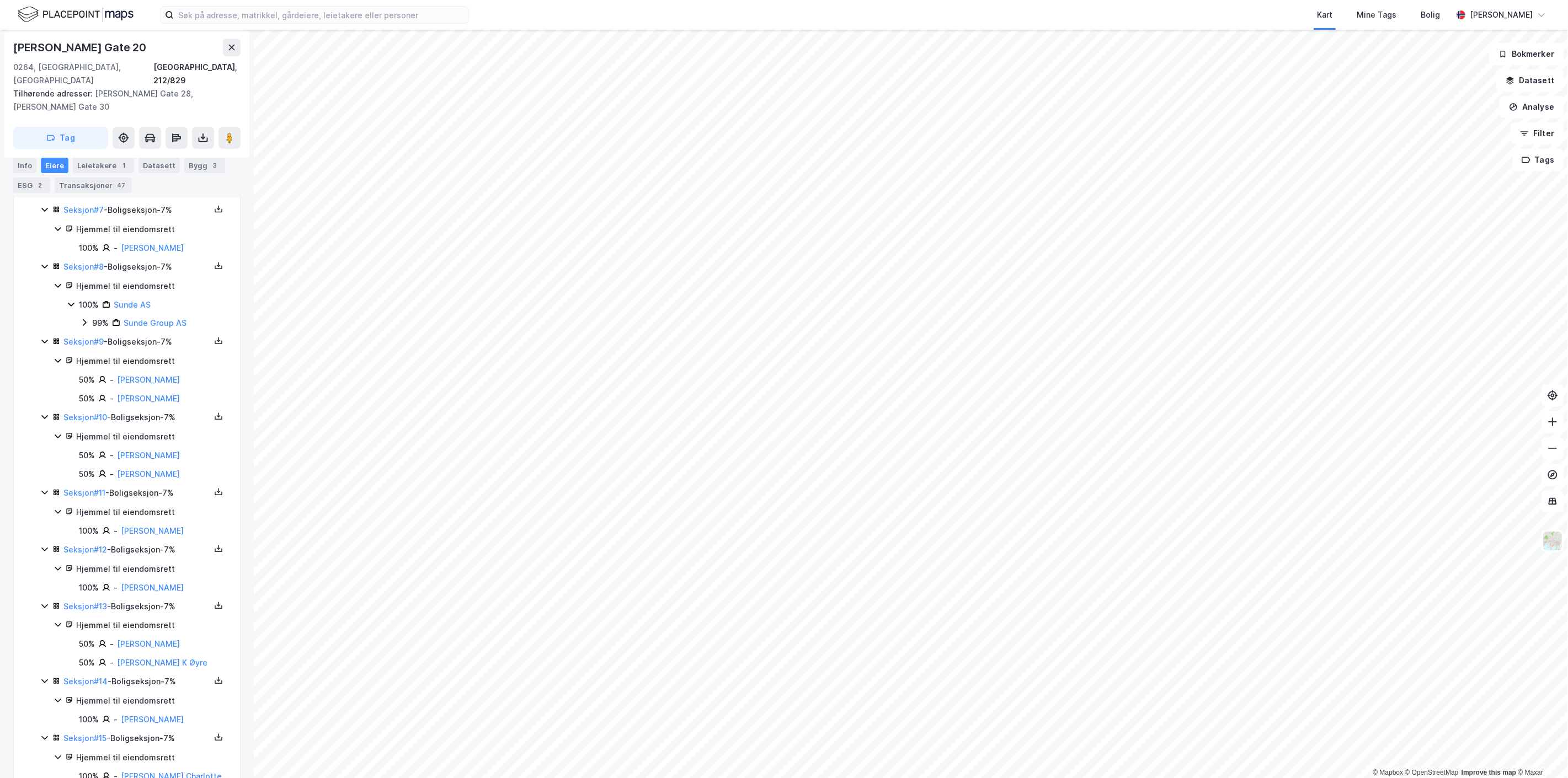
scroll to position [665, 0]
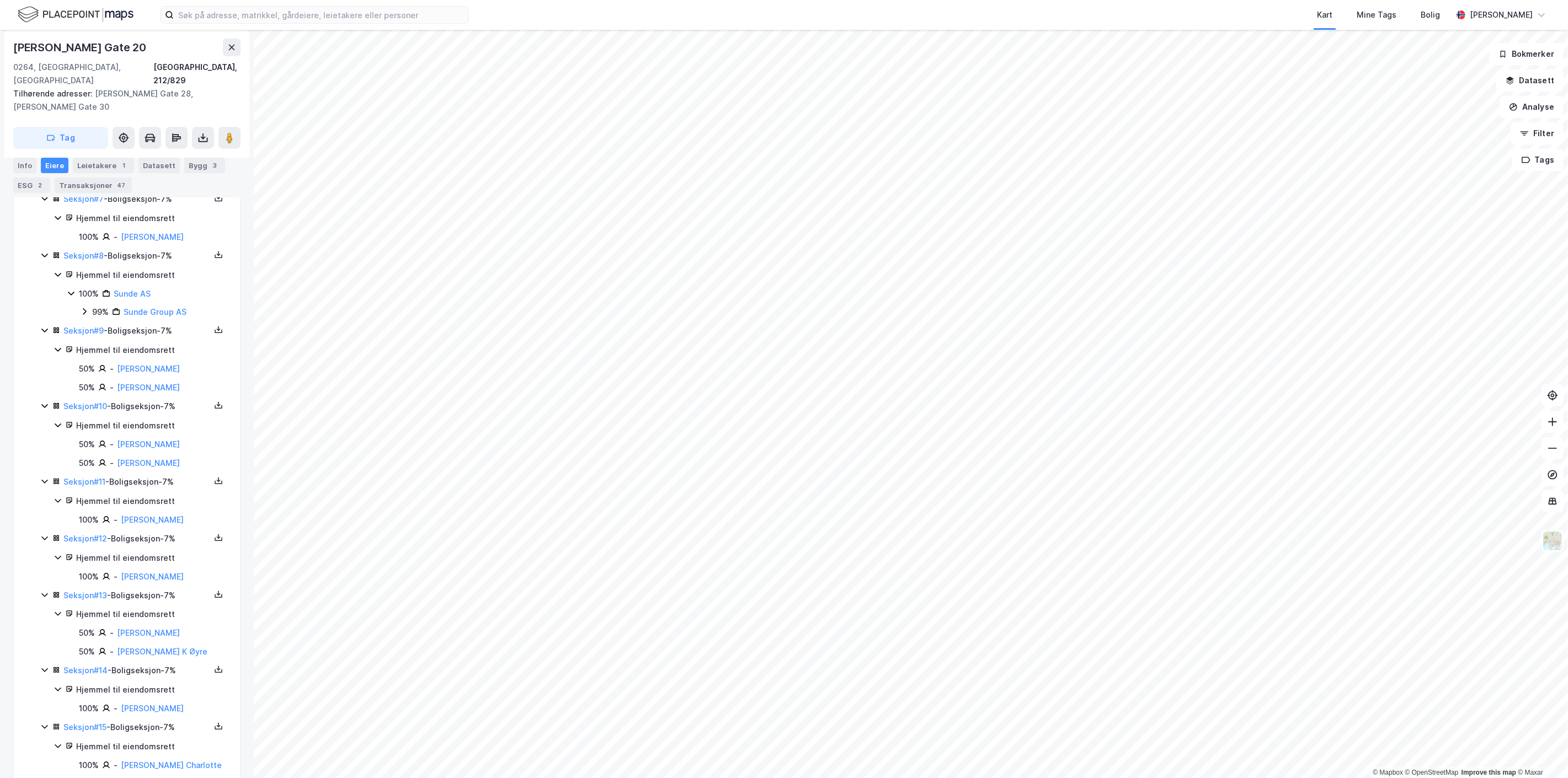
drag, startPoint x: 119, startPoint y: 685, endPoint x: 233, endPoint y: 682, distance: 114.0
click at [233, 682] on div "[PERSON_NAME] Gate 20 [GEOGRAPHIC_DATA], 212/829 Tilhørende adresser: [PERSON_N…" at bounding box center [127, 404] width 254 height 749
copy link "[PERSON_NAME]"
drag, startPoint x: 116, startPoint y: 608, endPoint x: 208, endPoint y: 608, distance: 92.0
click at [208, 627] on div "50% - [PERSON_NAME]" at bounding box center [153, 633] width 148 height 13
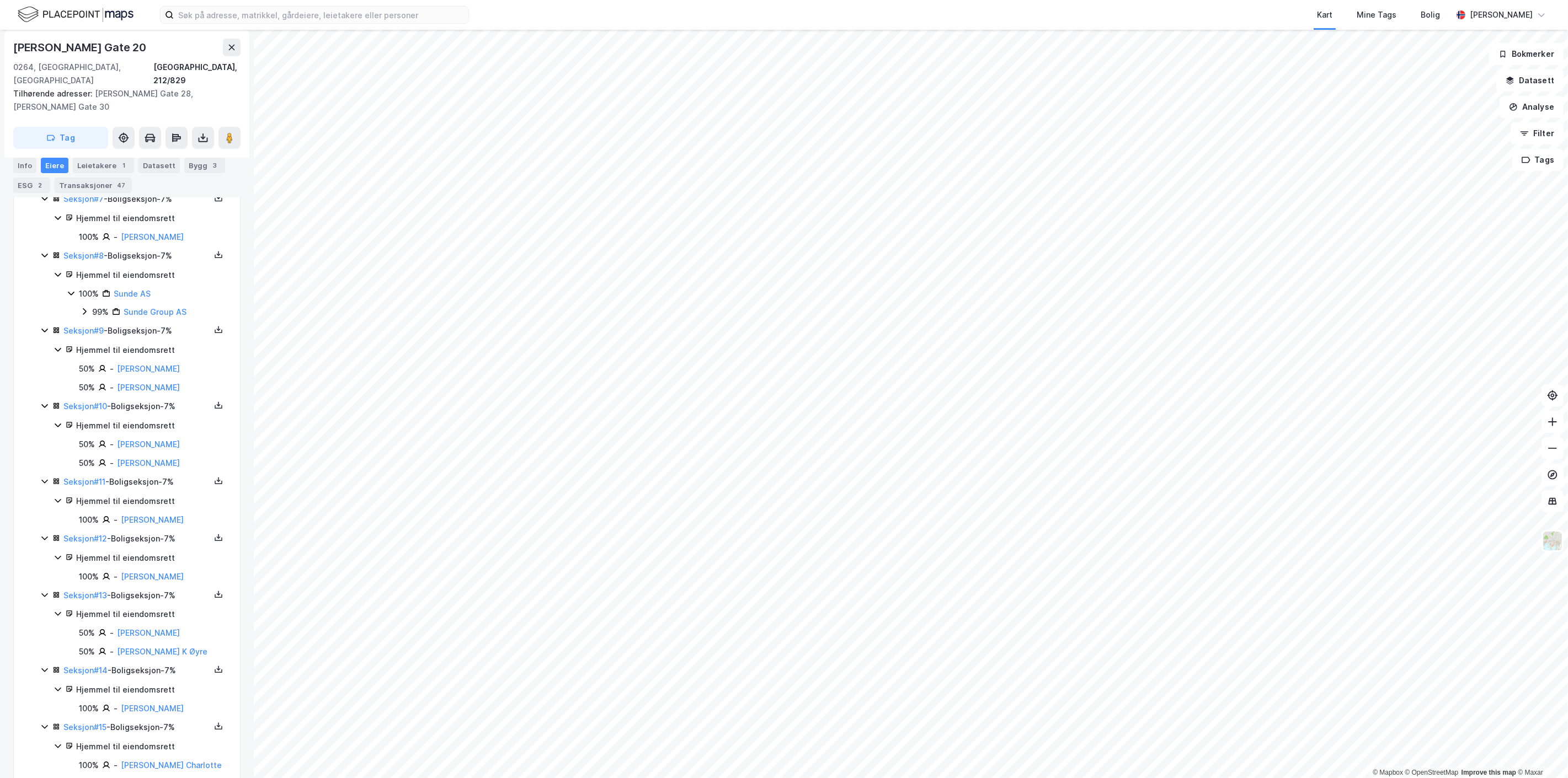
copy link "[PERSON_NAME]"
